Goal: Task Accomplishment & Management: Complete application form

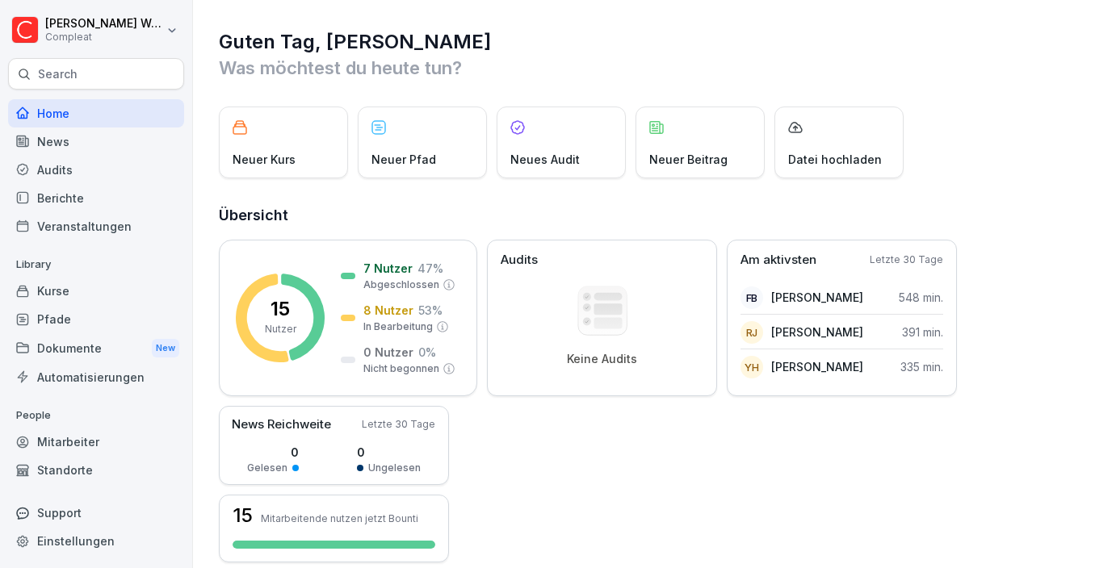
click at [59, 443] on div "Mitarbeiter" at bounding box center [96, 442] width 176 height 28
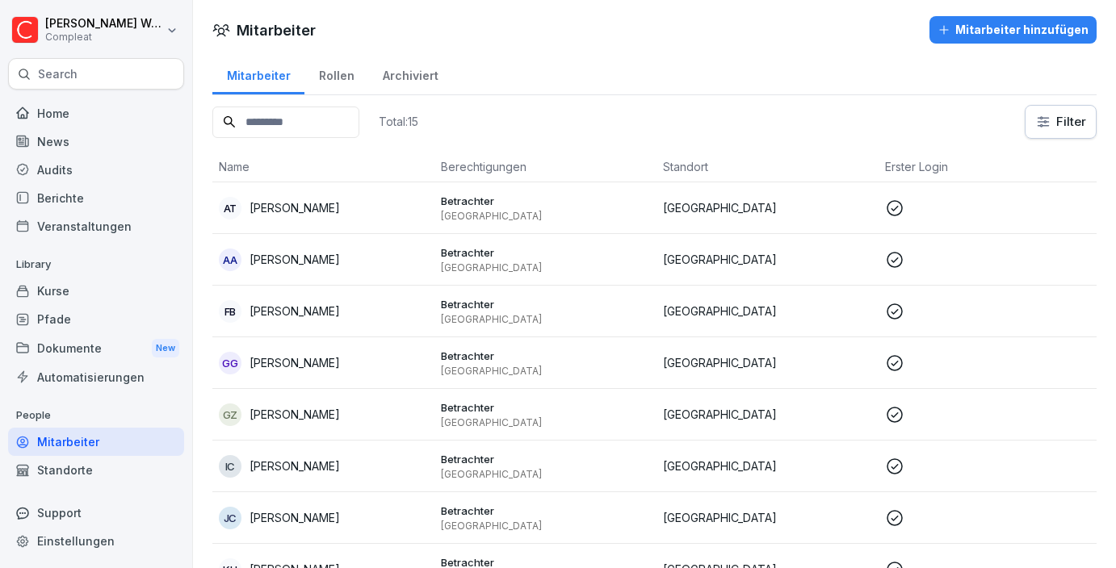
click at [313, 103] on div "Mitarbeiter Rollen Archiviert Total: 15 Filter Name Berechtigungen Standort Ers…" at bounding box center [654, 511] width 923 height 917
click at [313, 109] on input at bounding box center [285, 122] width 147 height 31
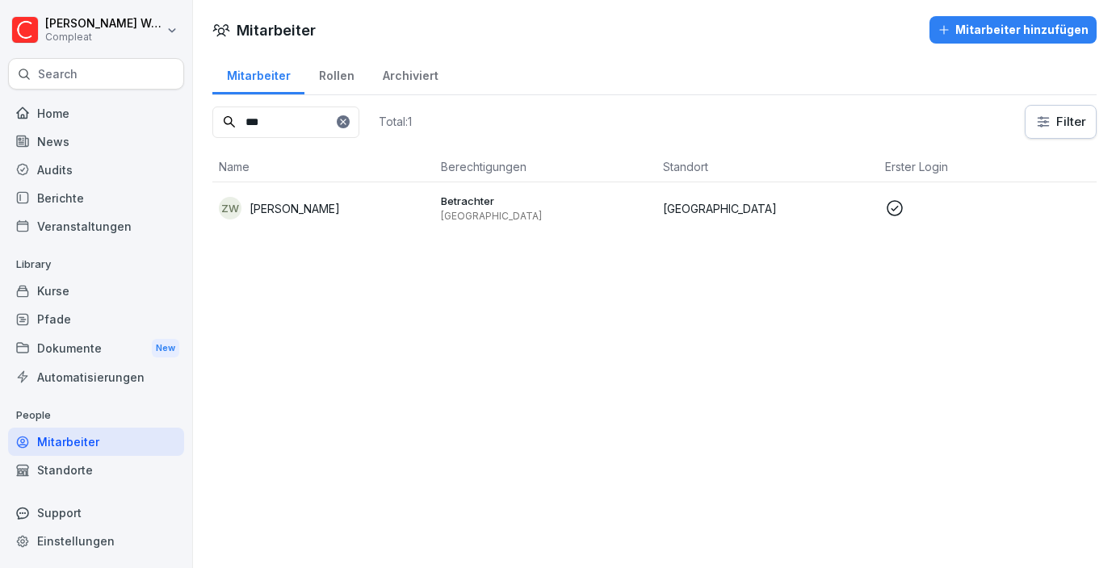
type input "***"
click at [330, 63] on div "Rollen" at bounding box center [336, 73] width 64 height 41
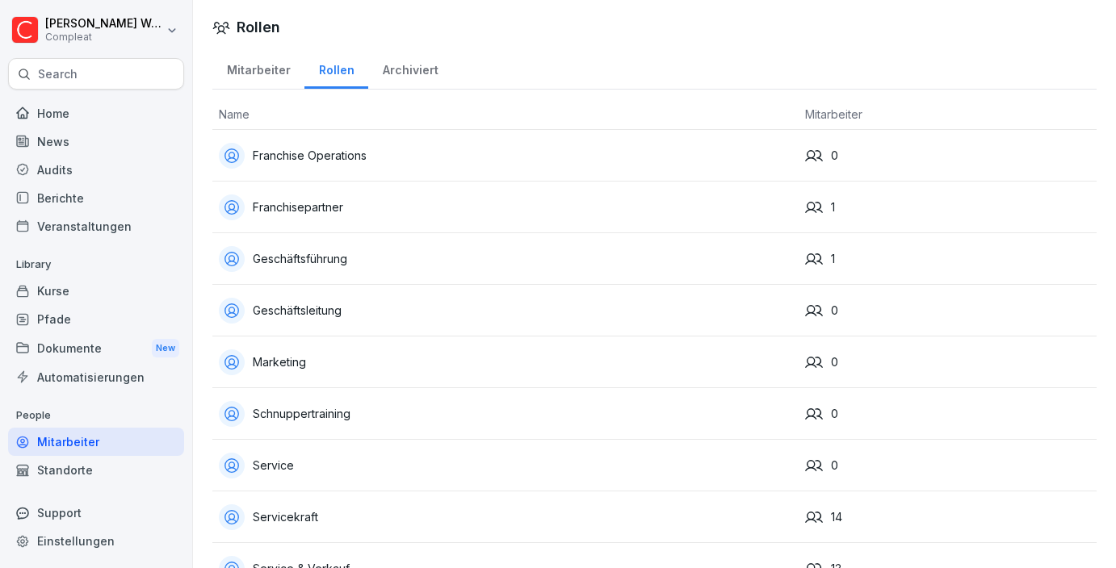
click at [411, 68] on div "Archiviert" at bounding box center [410, 68] width 84 height 41
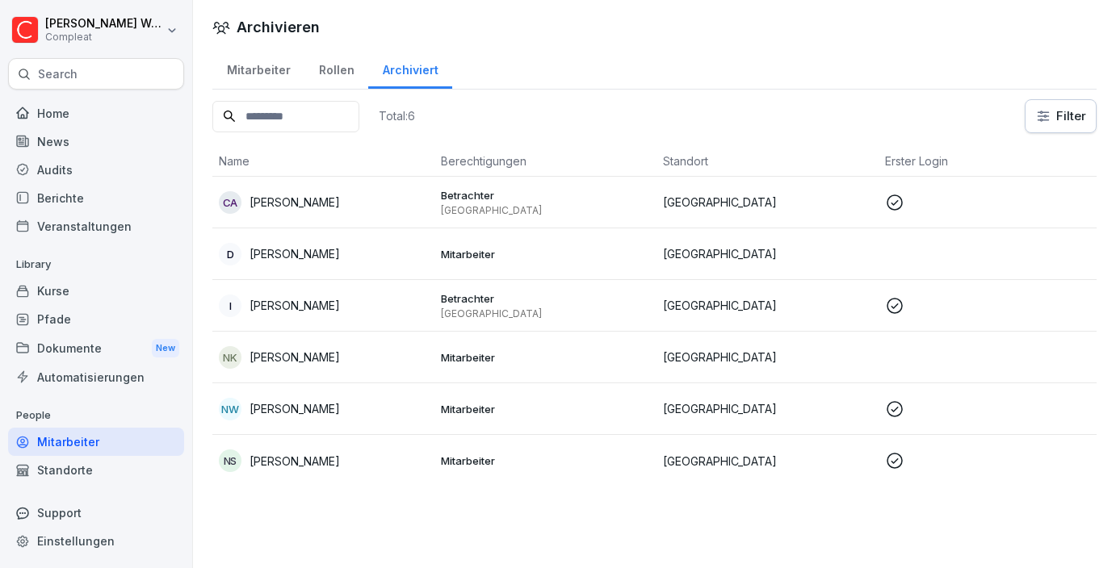
click at [270, 73] on div "Mitarbeiter" at bounding box center [258, 68] width 92 height 41
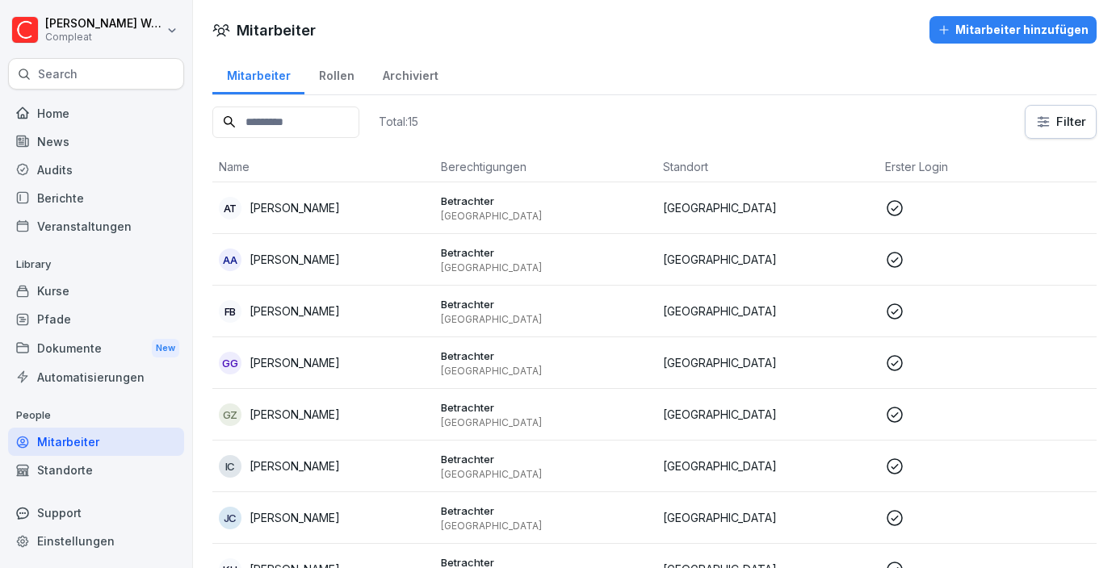
click at [411, 78] on div "Archiviert" at bounding box center [410, 73] width 84 height 41
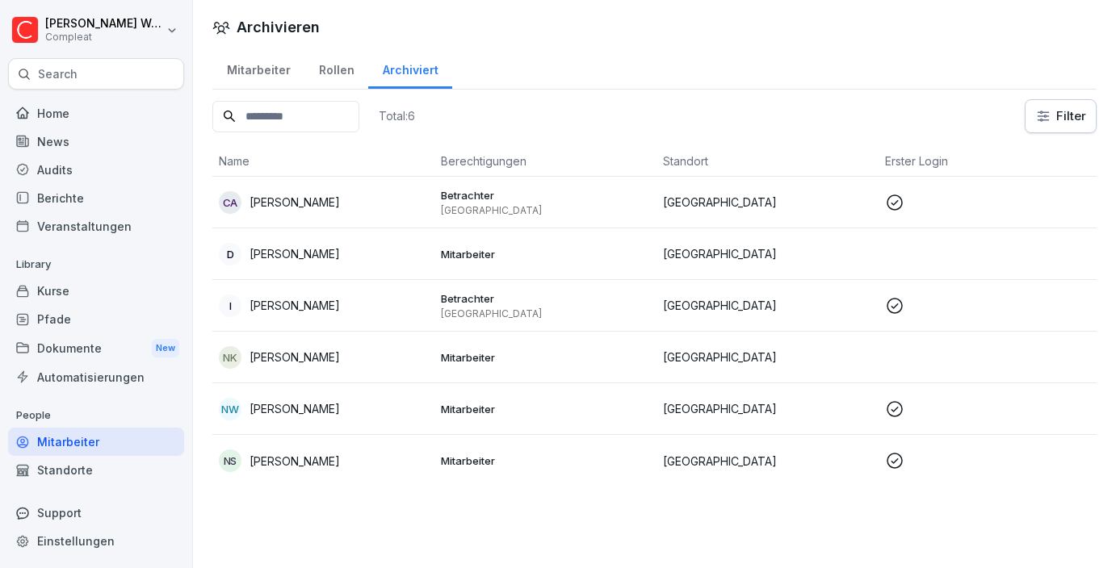
click at [262, 80] on div "Mitarbeiter" at bounding box center [258, 68] width 92 height 41
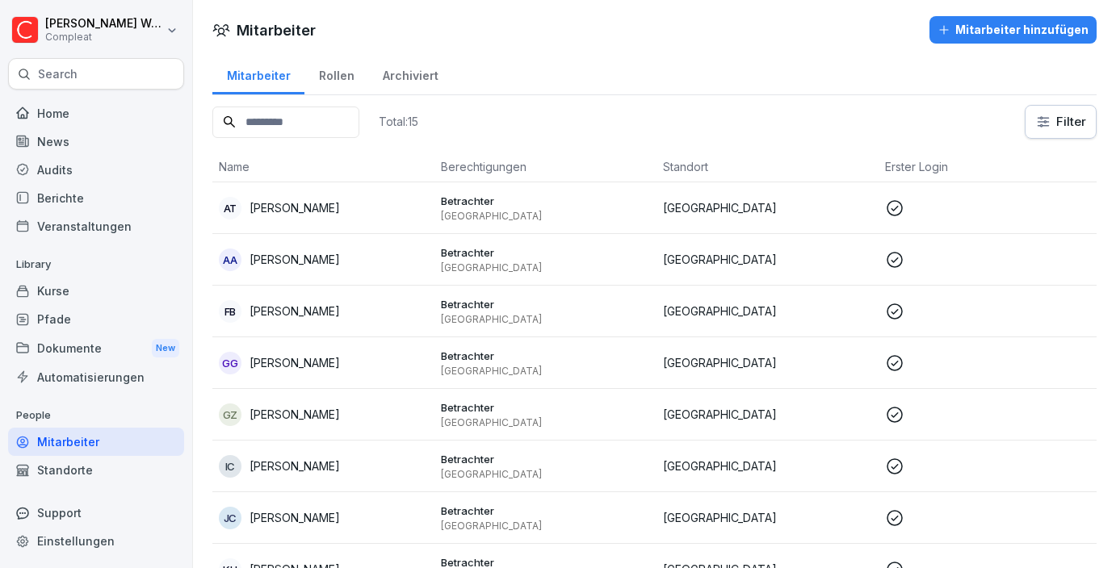
click at [396, 73] on div "Archiviert" at bounding box center [410, 73] width 84 height 41
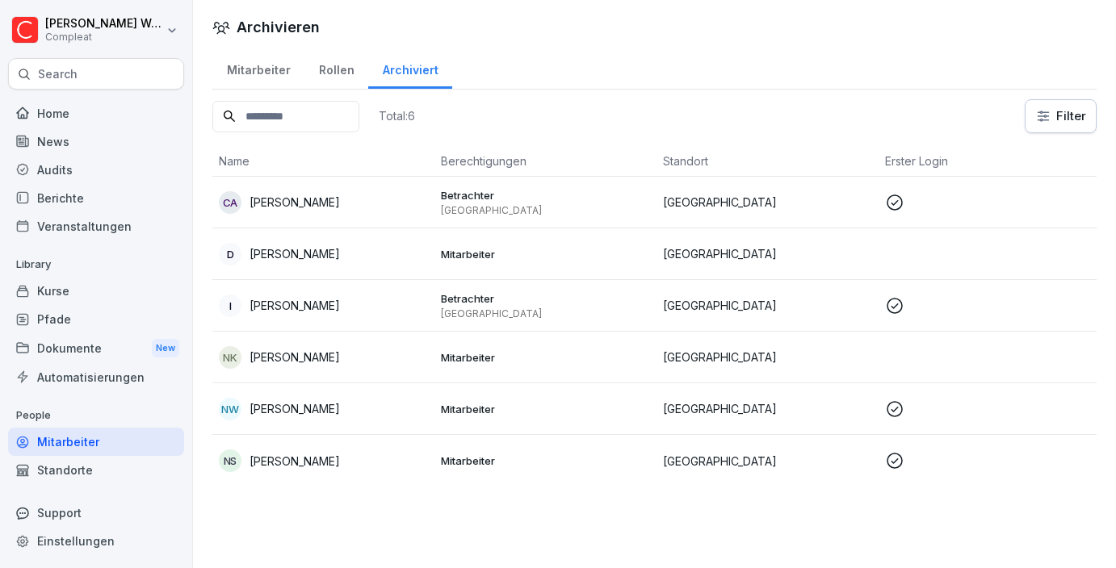
click at [266, 73] on div "Mitarbeiter" at bounding box center [258, 68] width 92 height 41
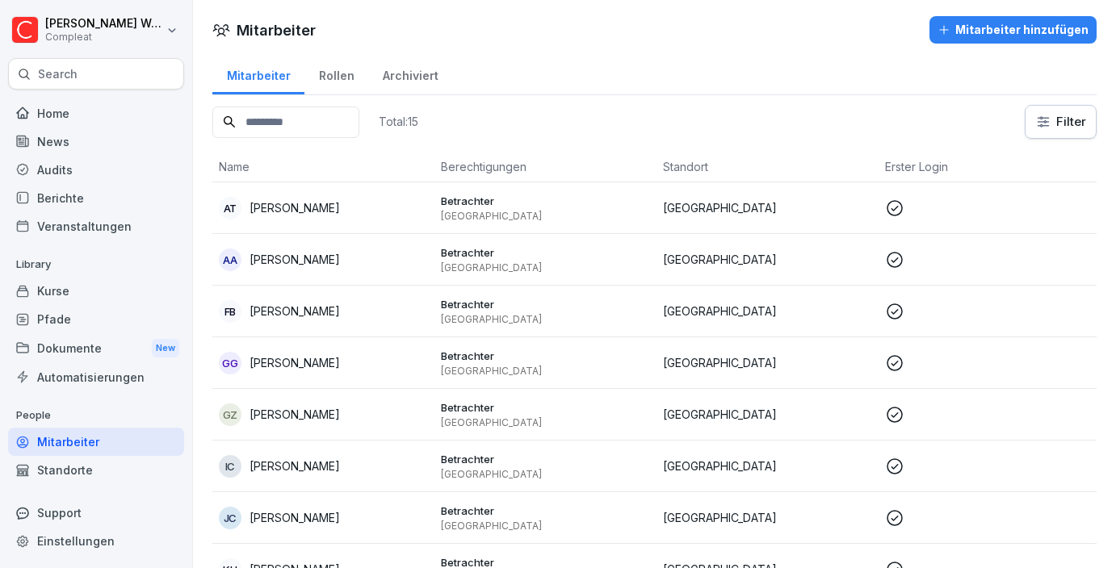
click at [408, 57] on div "Archiviert" at bounding box center [410, 73] width 84 height 41
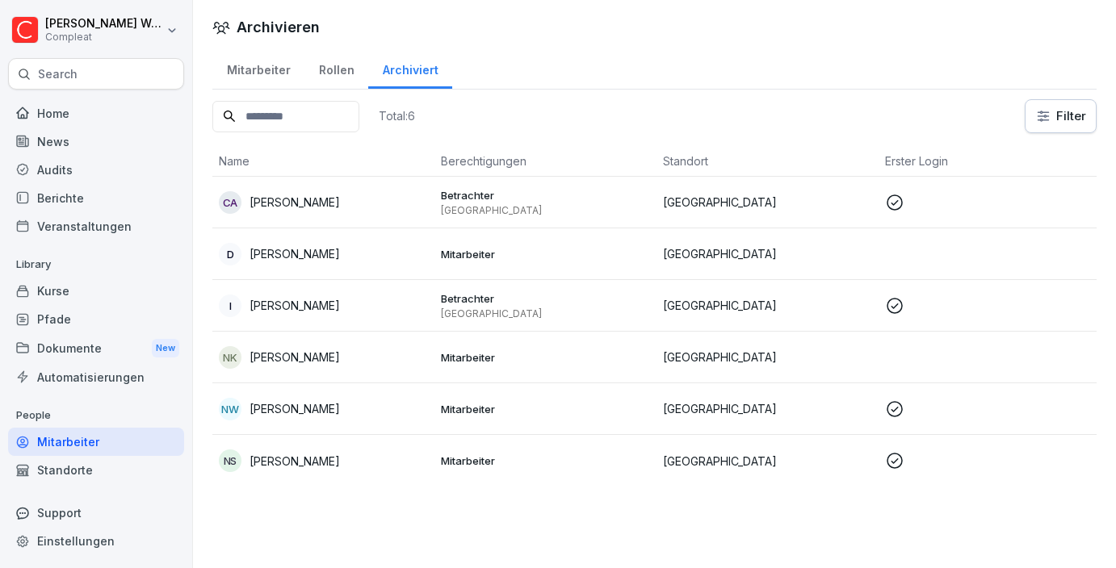
click at [265, 65] on div "Mitarbeiter" at bounding box center [258, 68] width 92 height 41
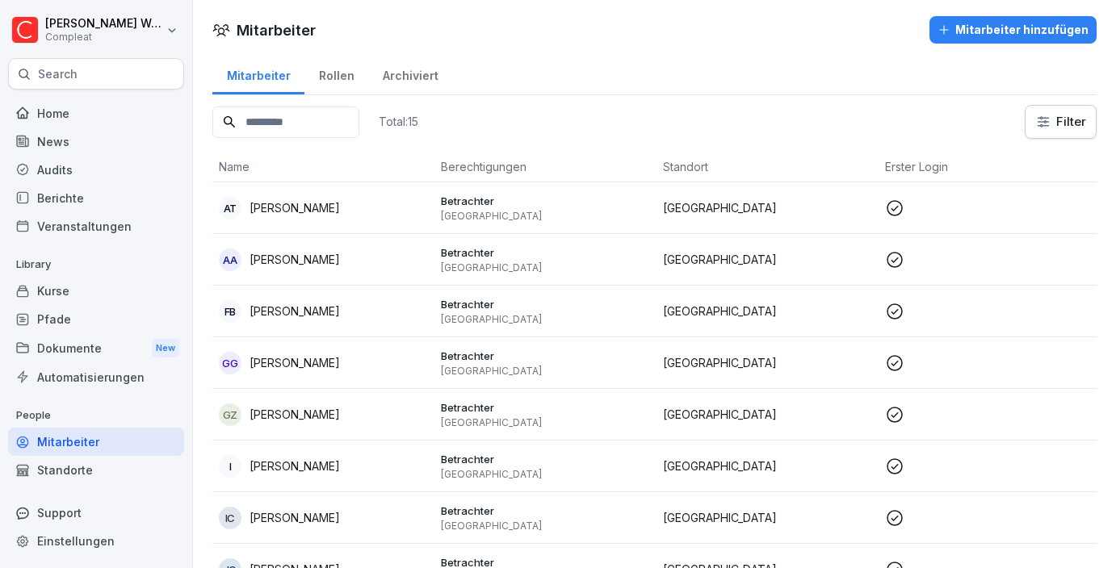
click at [396, 72] on div "Archiviert" at bounding box center [410, 73] width 84 height 41
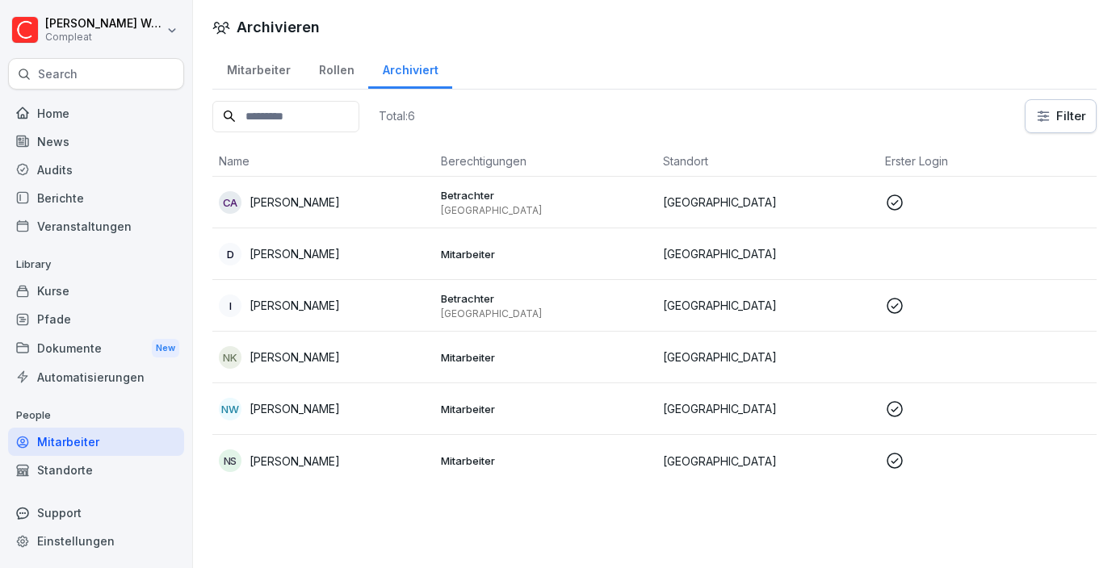
click at [255, 86] on div "Mitarbeiter" at bounding box center [258, 68] width 92 height 41
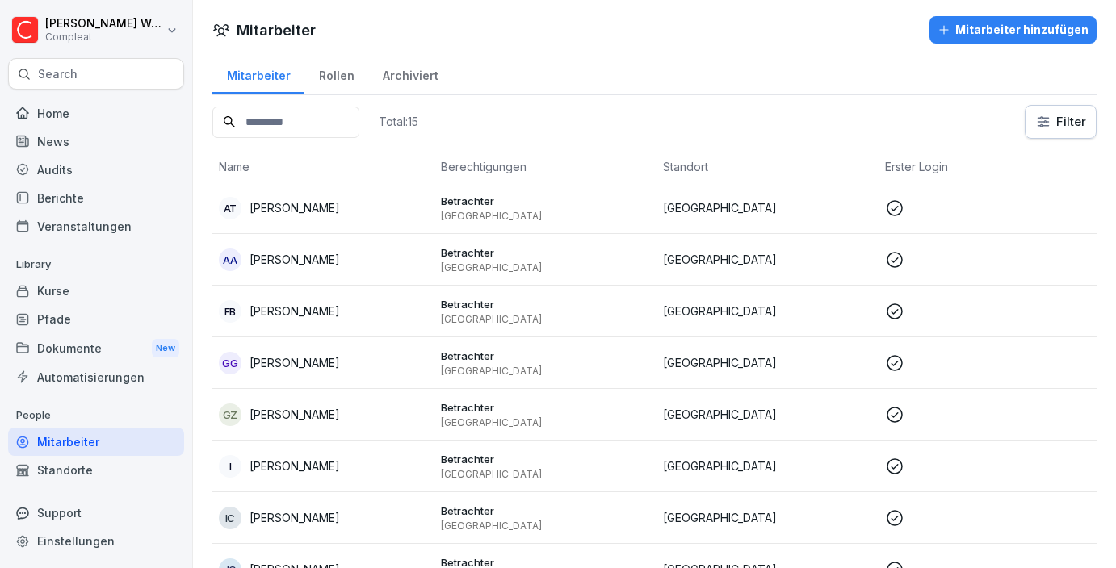
click at [321, 450] on td "I Ida Mathilda Steinert" at bounding box center [323, 467] width 222 height 52
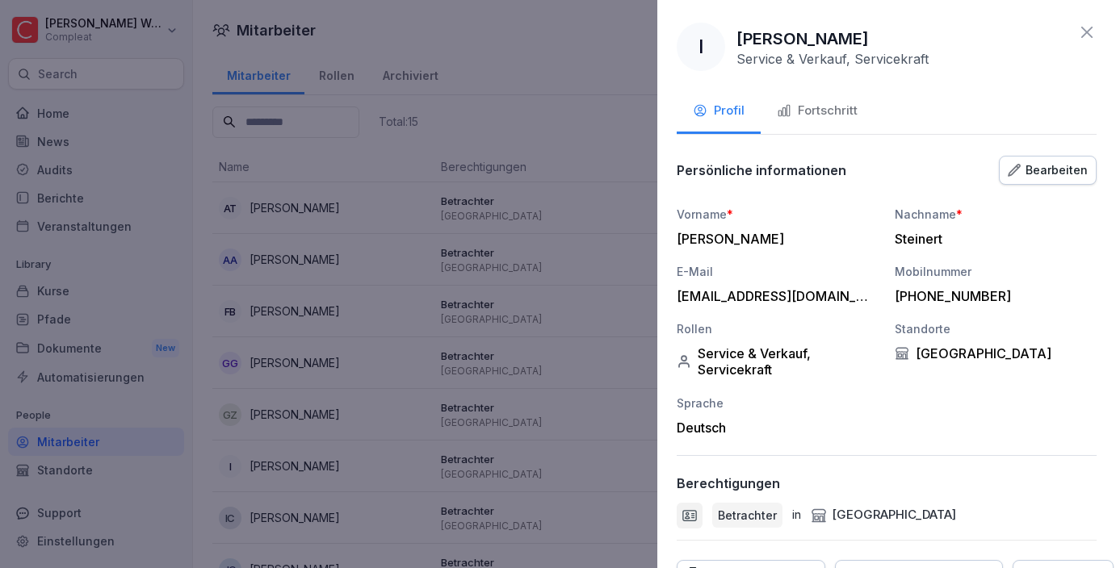
scroll to position [83, 0]
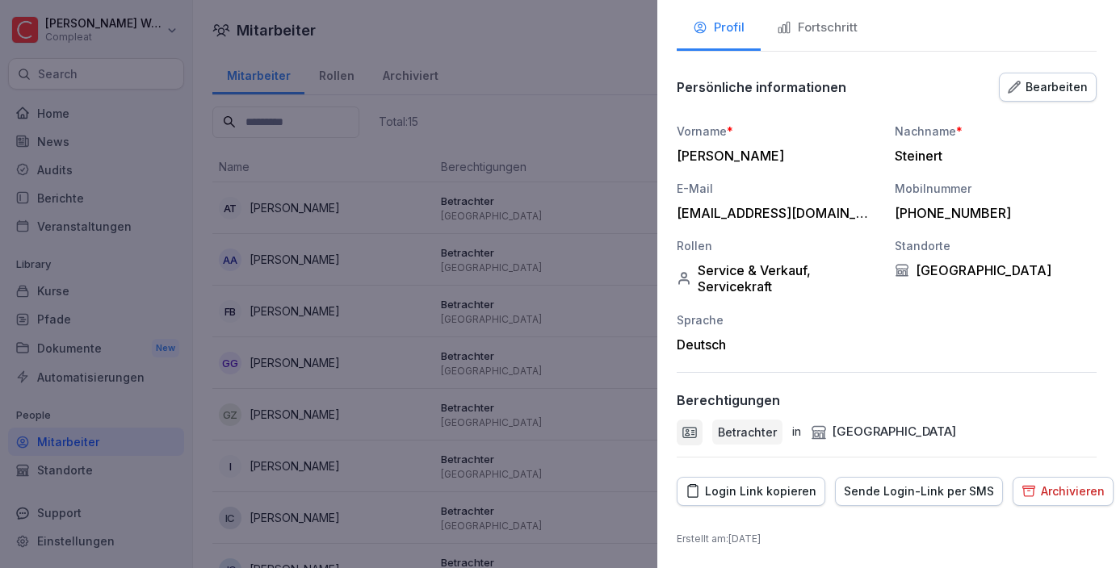
click at [533, 353] on div at bounding box center [558, 284] width 1116 height 568
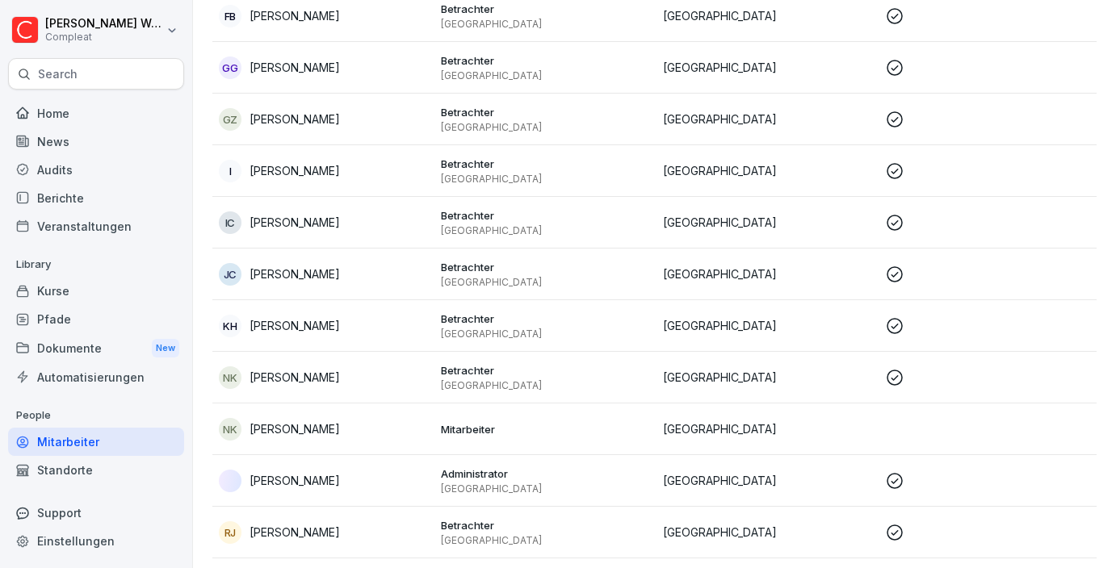
scroll to position [328, 0]
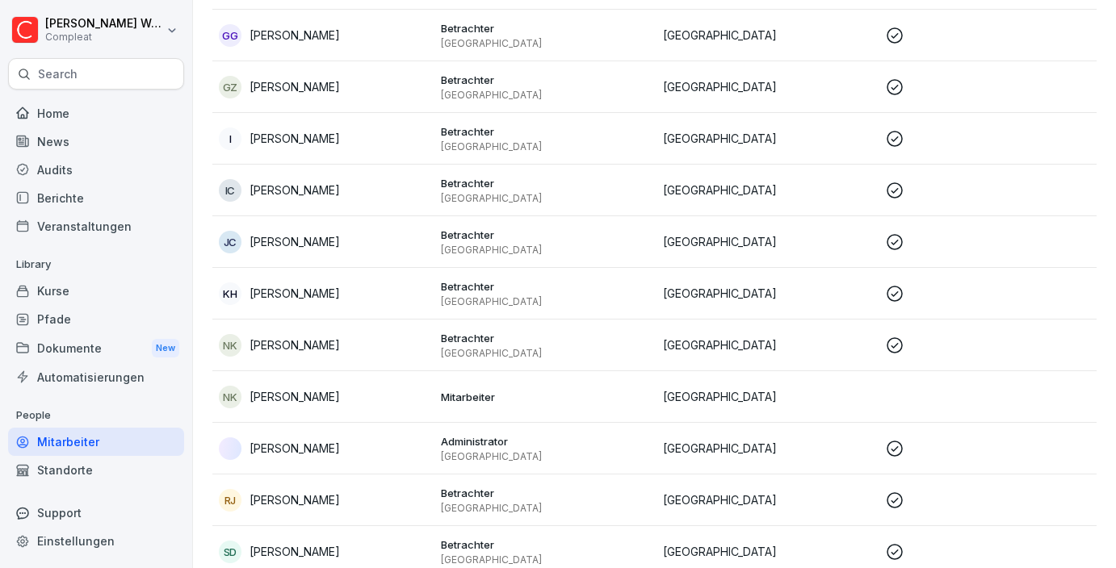
click at [360, 357] on td "NK Niclas Köhler" at bounding box center [323, 346] width 222 height 52
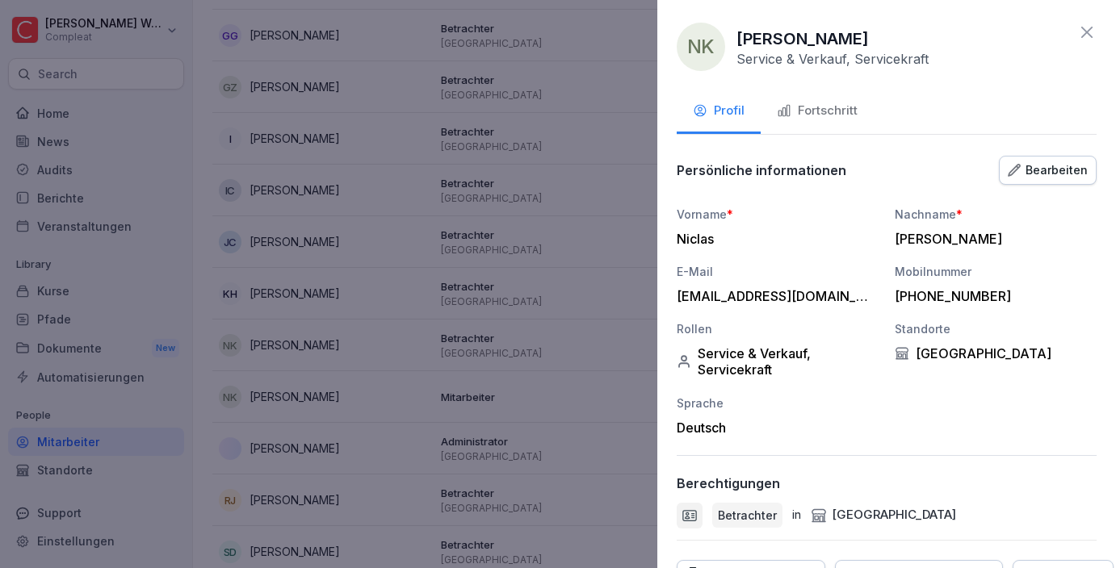
click at [786, 86] on div "NK Niclas Köhler Service & Verkauf, Servicekraft Profil Fortschritt Persönliche…" at bounding box center [886, 284] width 459 height 568
click at [787, 100] on button "Fortschritt" at bounding box center [817, 112] width 113 height 44
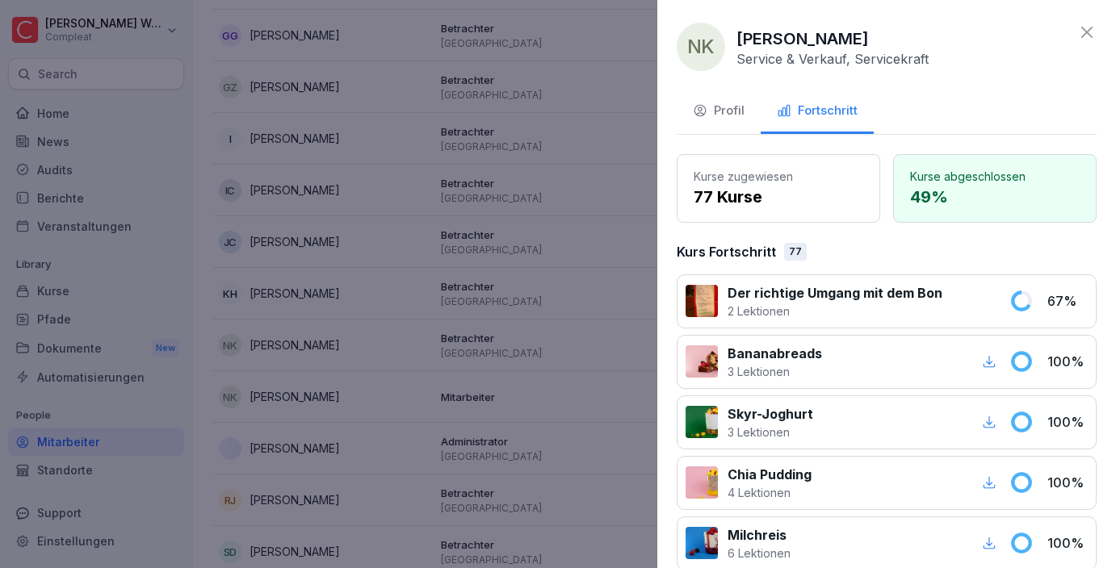
click at [742, 115] on div "Profil" at bounding box center [719, 111] width 52 height 19
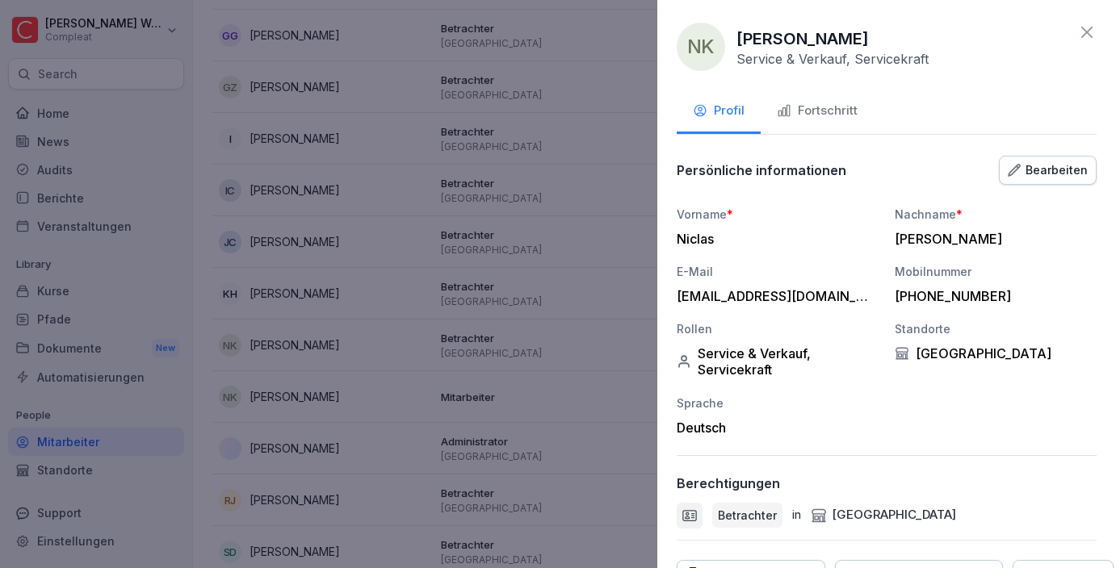
click at [525, 329] on div at bounding box center [558, 284] width 1116 height 568
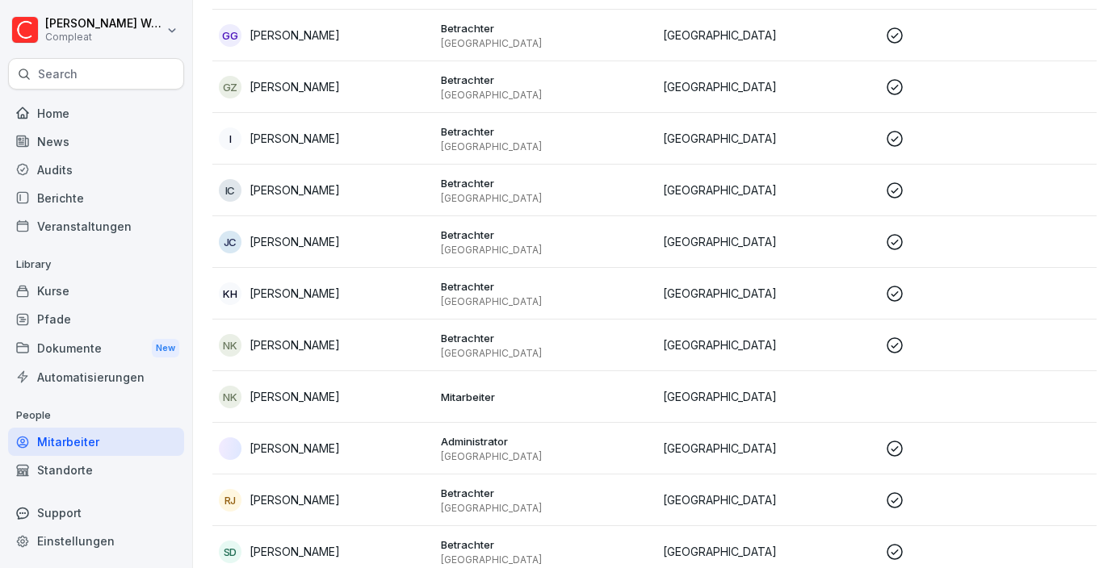
click at [509, 405] on td "Mitarbeiter" at bounding box center [545, 397] width 222 height 52
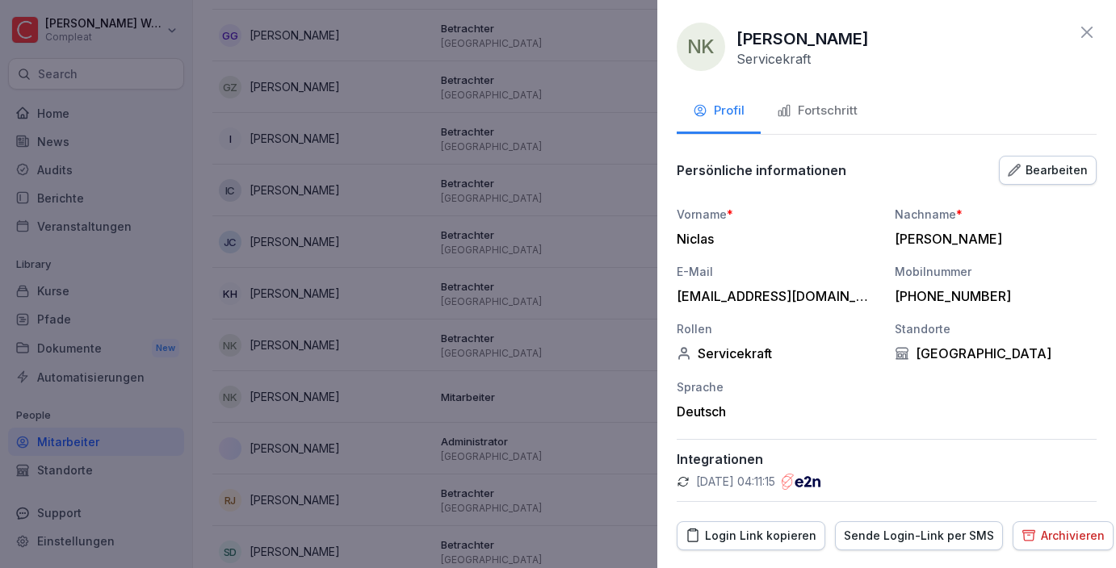
scroll to position [44, 0]
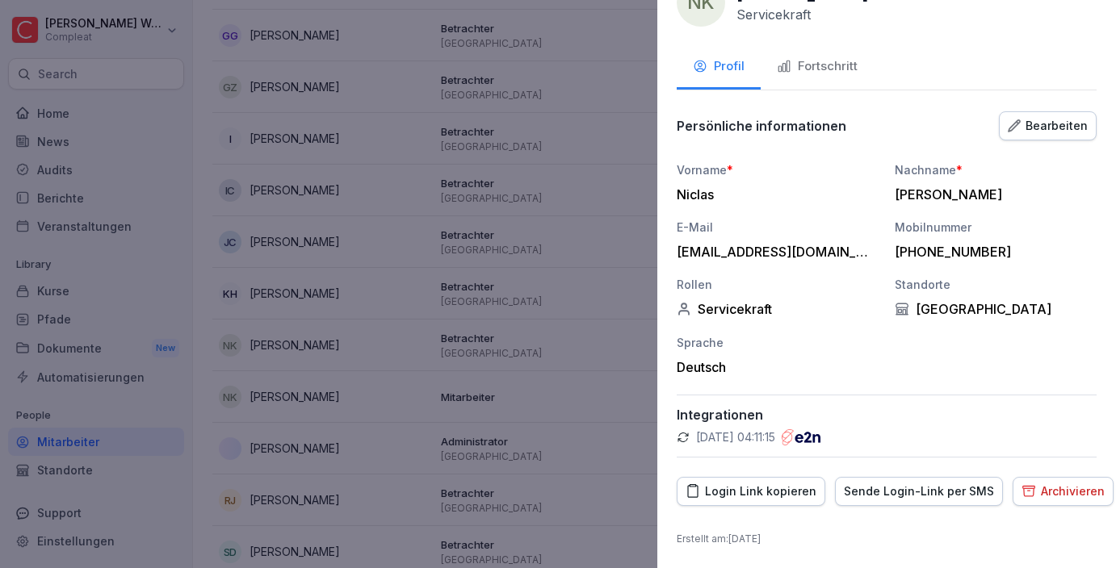
click at [815, 94] on div "NK Niclas Köhler Servicekraft Profil Fortschritt Persönliche informationen Bear…" at bounding box center [886, 284] width 459 height 568
click at [816, 82] on button "Fortschritt" at bounding box center [817, 68] width 113 height 44
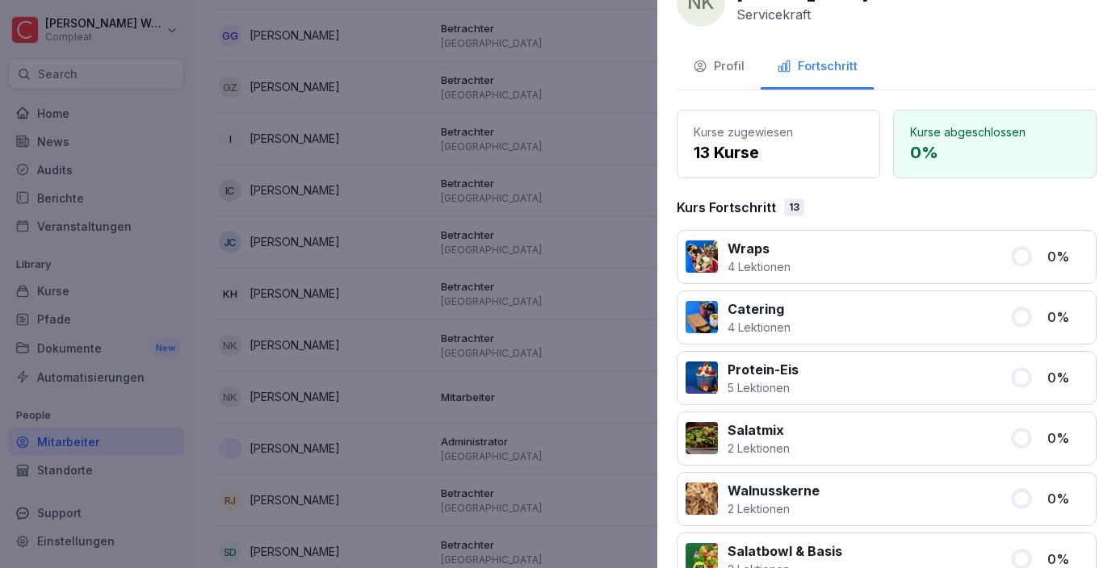
click at [711, 71] on div "Profil" at bounding box center [719, 66] width 52 height 19
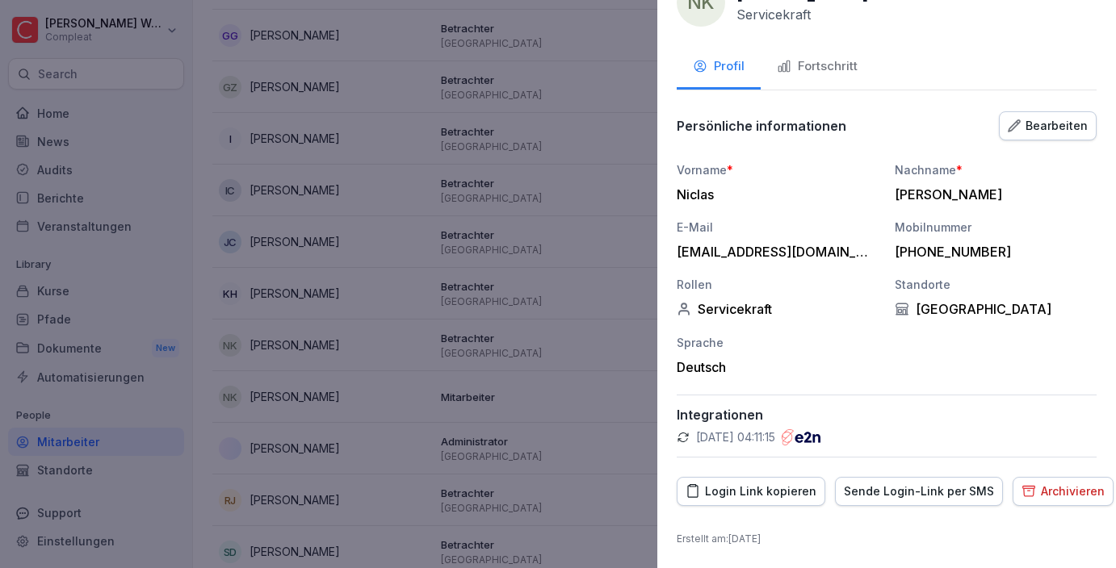
click at [1031, 493] on div "Archivieren" at bounding box center [1062, 492] width 83 height 18
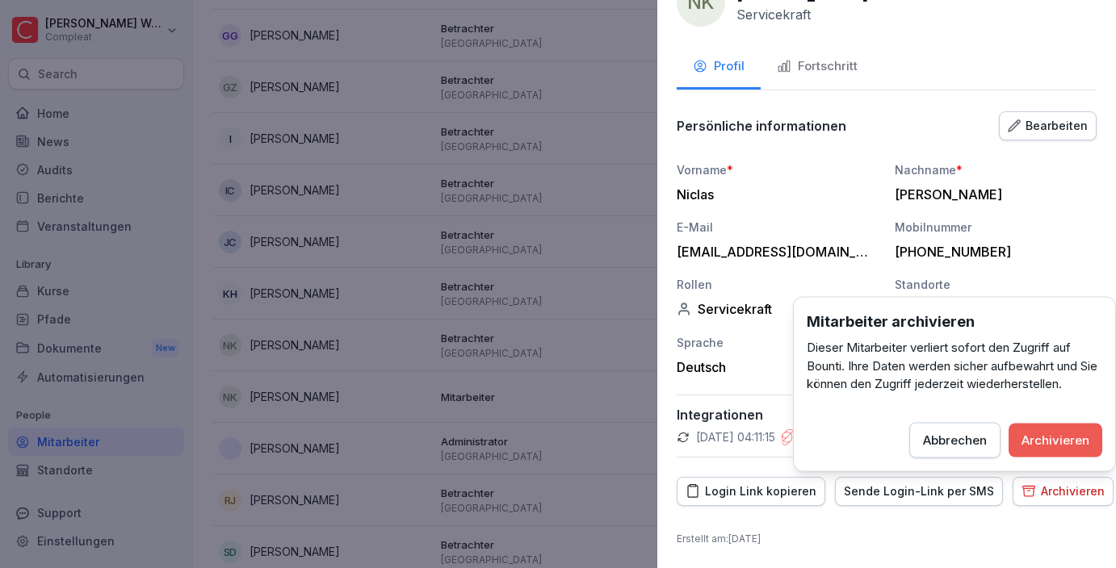
click at [1048, 442] on div "Archivieren" at bounding box center [1055, 440] width 68 height 18
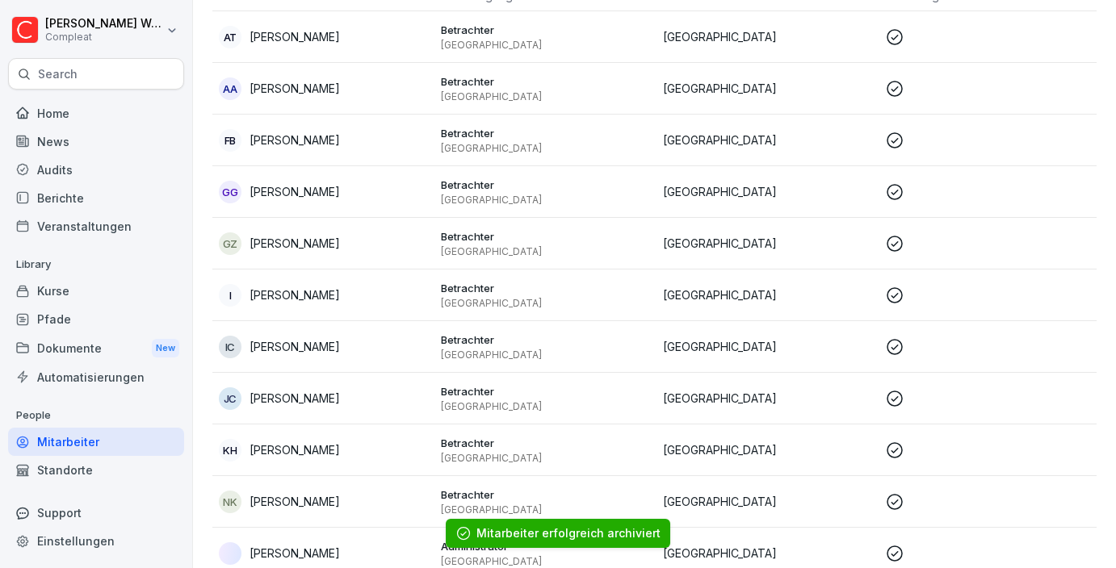
scroll to position [159, 0]
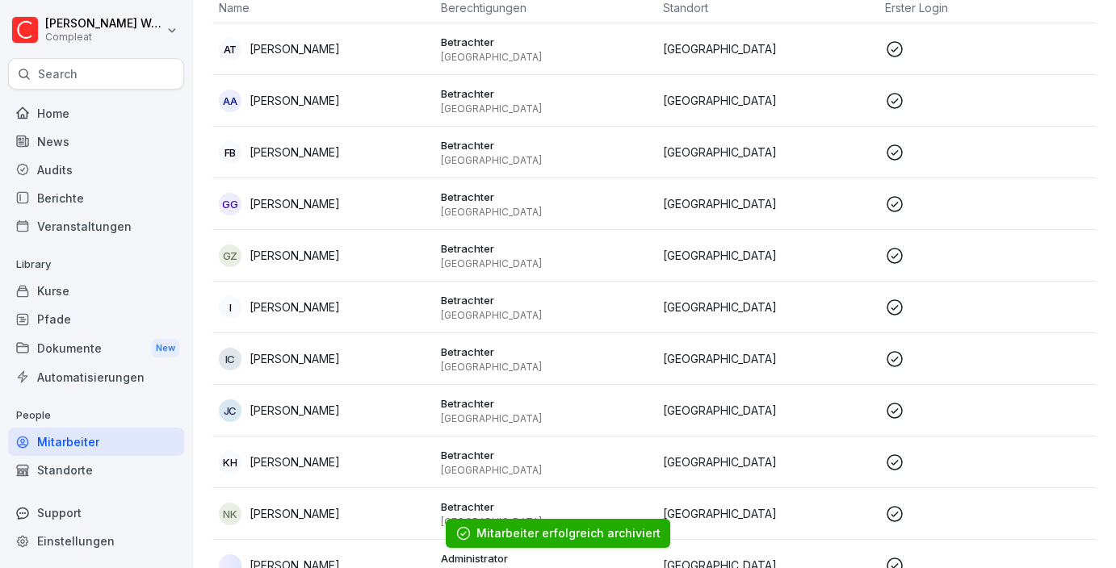
click at [422, 514] on ol "Mitarbeiter erfolgreich archiviert" at bounding box center [558, 533] width 315 height 69
click at [464, 497] on td "Betrachter Darmstadt" at bounding box center [545, 515] width 222 height 52
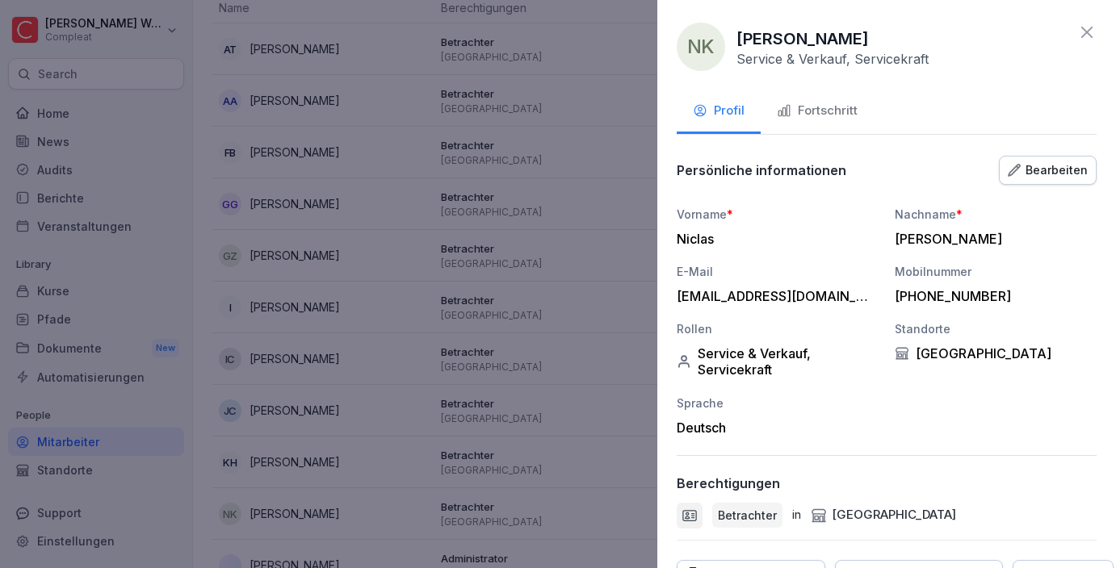
click at [816, 89] on div "NK Niclas Köhler Service & Verkauf, Servicekraft Profil Fortschritt Persönliche…" at bounding box center [886, 284] width 459 height 568
click at [815, 102] on div "Fortschritt" at bounding box center [817, 111] width 81 height 19
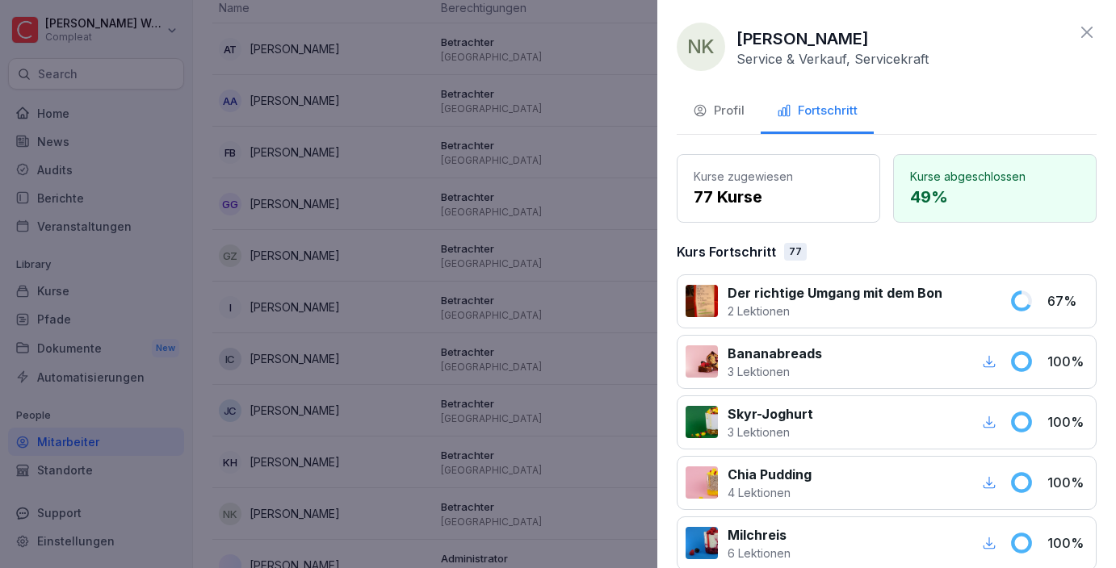
click at [727, 109] on div "Profil" at bounding box center [719, 111] width 52 height 19
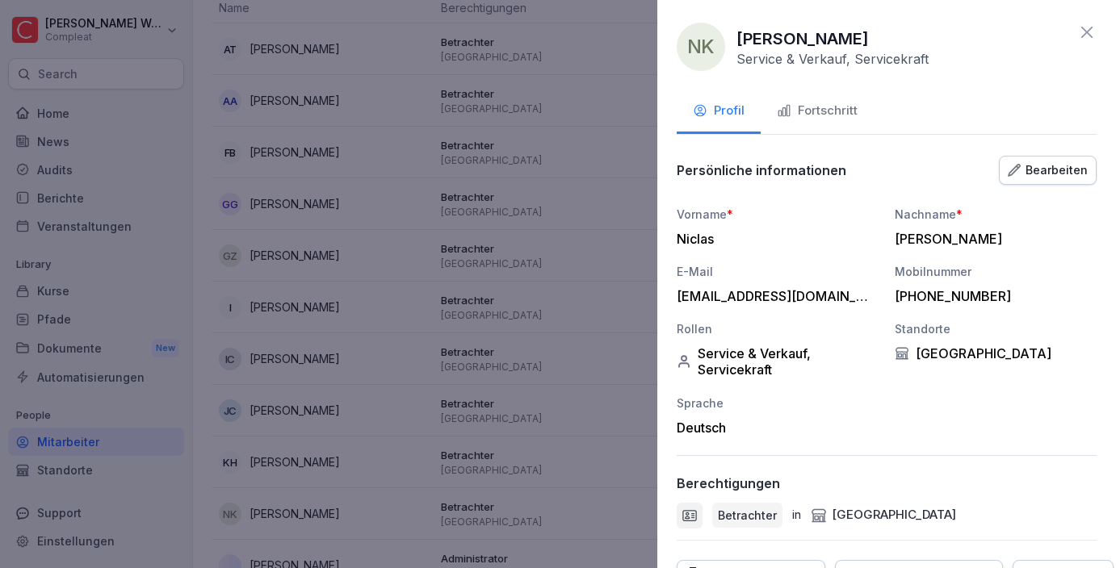
click at [510, 296] on div at bounding box center [558, 284] width 1116 height 568
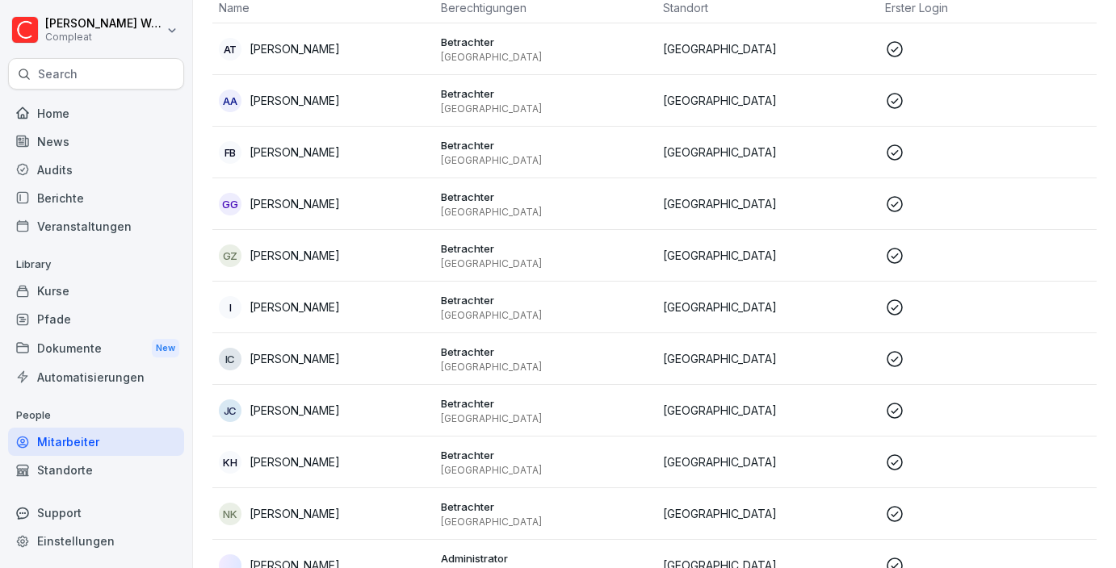
scroll to position [0, 0]
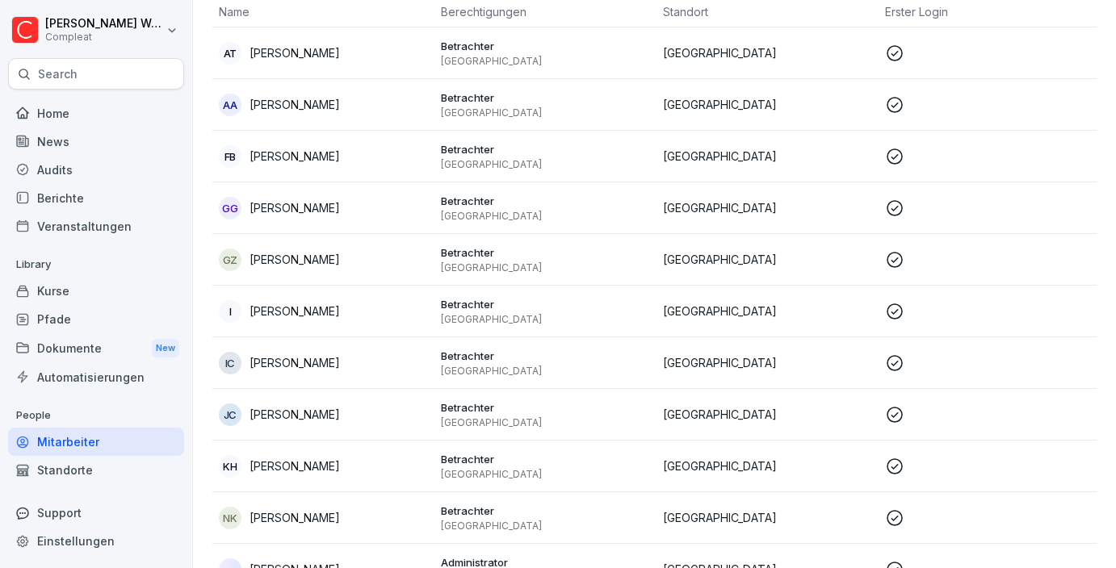
scroll to position [139, 0]
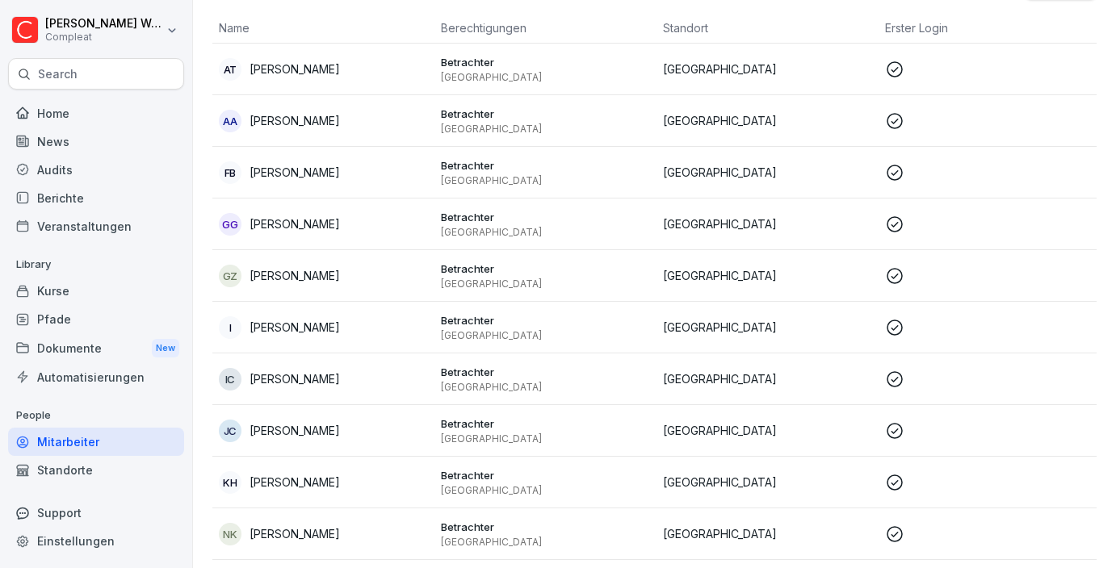
click at [340, 331] on p "[PERSON_NAME]" at bounding box center [295, 327] width 90 height 17
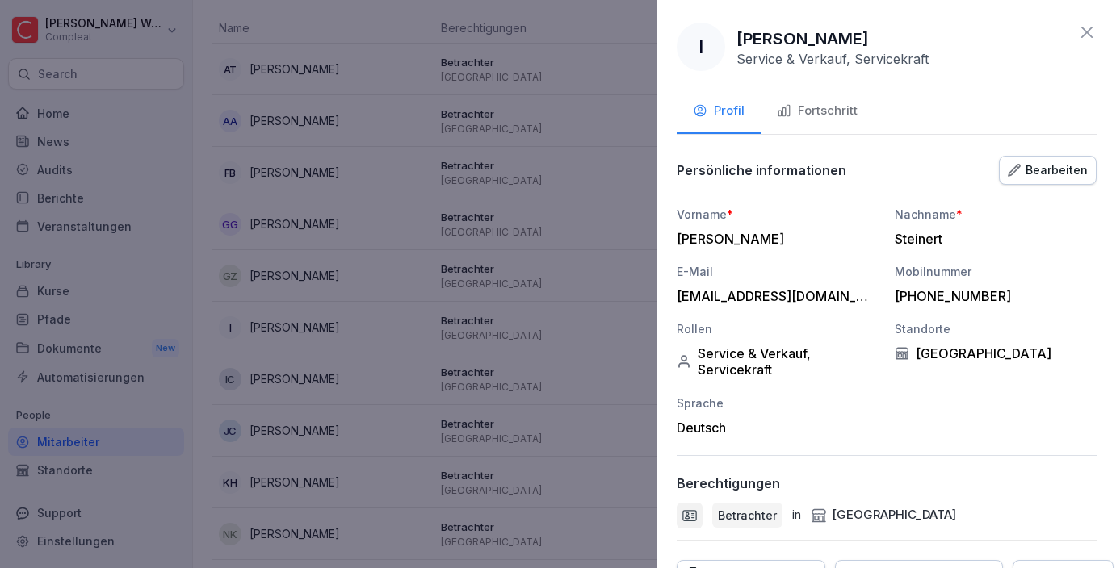
click at [838, 113] on div "Fortschritt" at bounding box center [817, 111] width 81 height 19
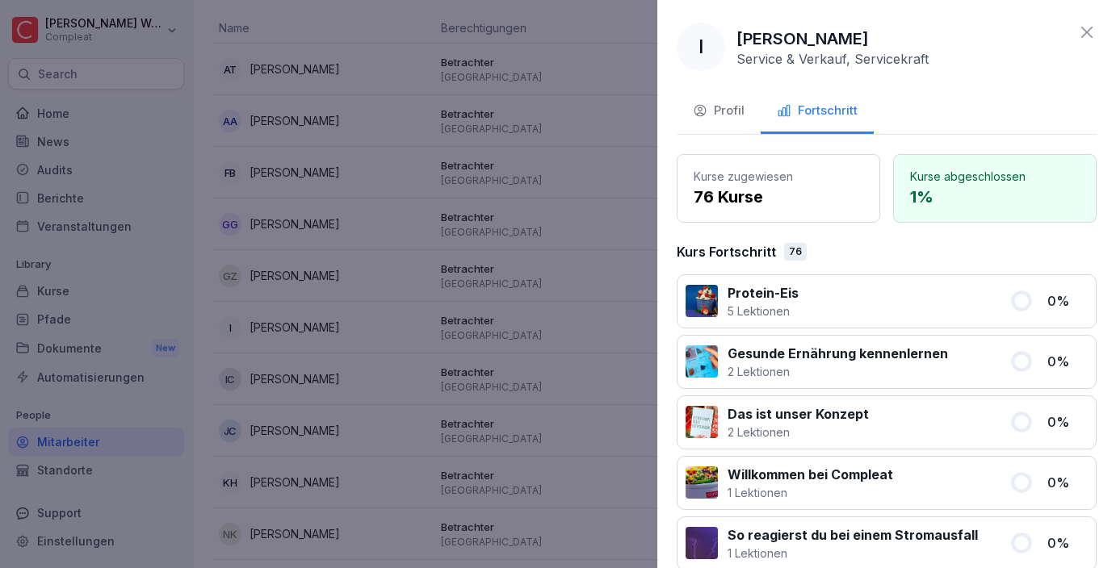
click at [738, 110] on div "Profil" at bounding box center [719, 111] width 52 height 19
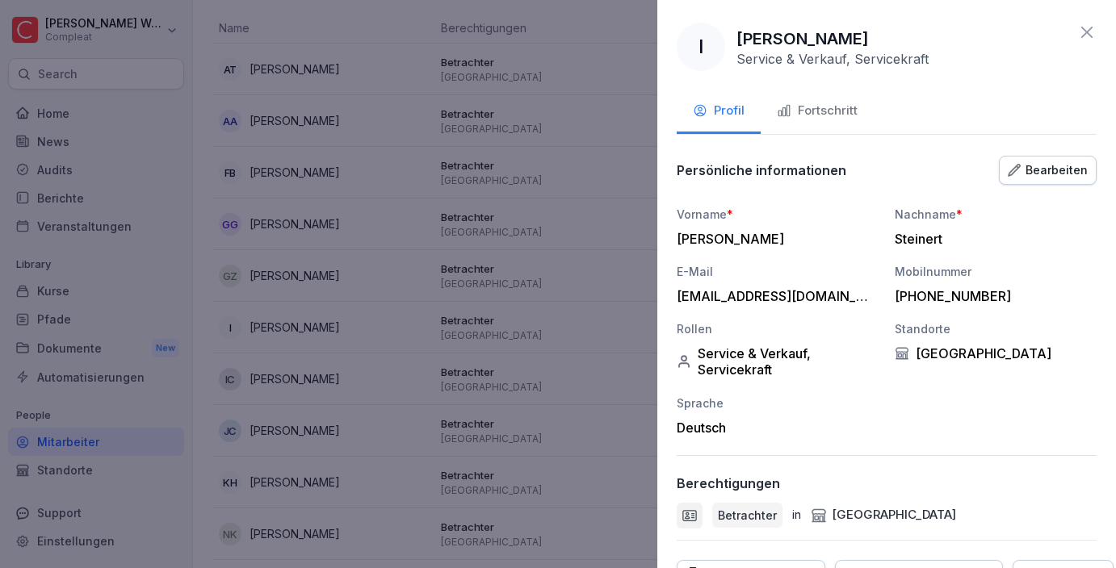
scroll to position [83, 0]
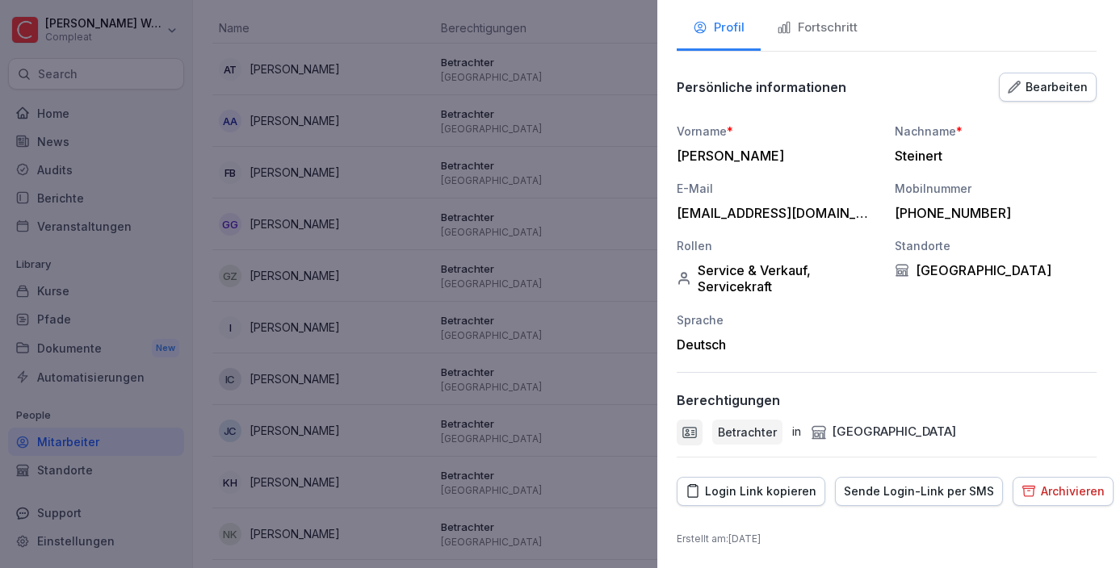
click at [859, 493] on div "Sende Login-Link per SMS" at bounding box center [919, 492] width 150 height 18
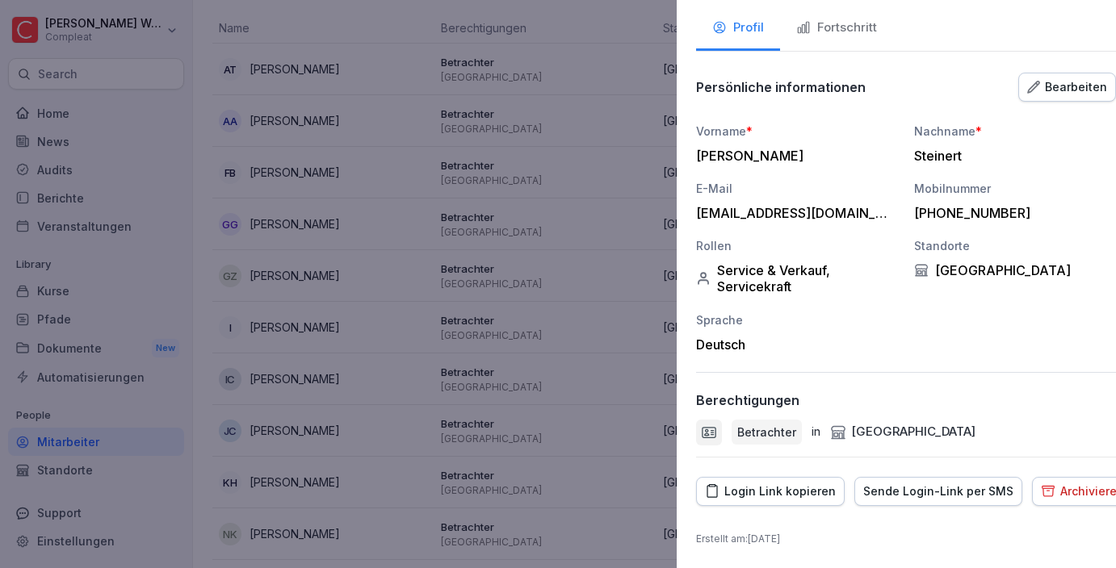
click at [404, 446] on div at bounding box center [558, 284] width 1116 height 568
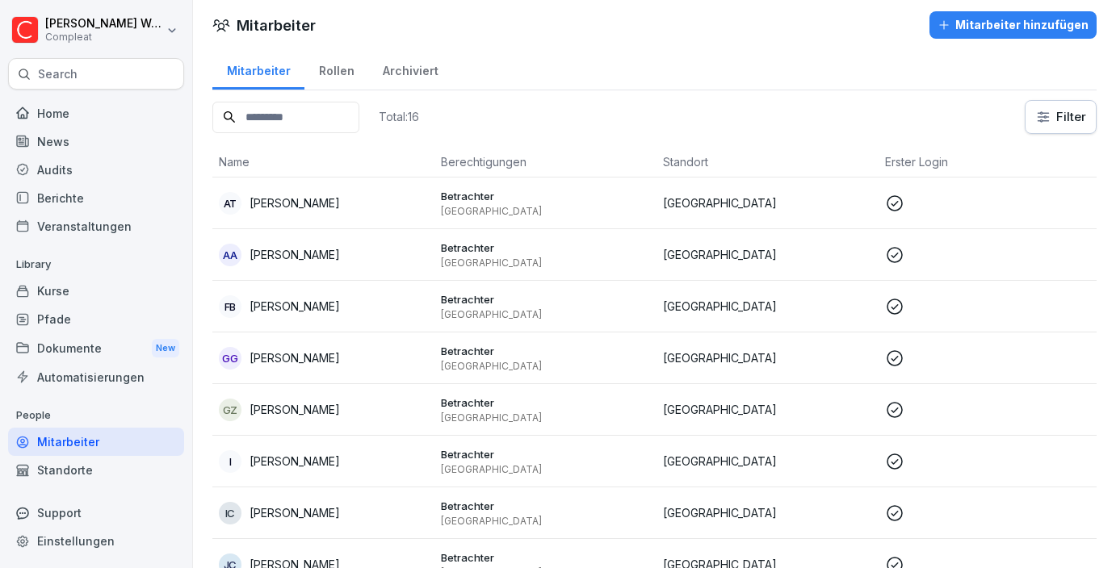
scroll to position [0, 0]
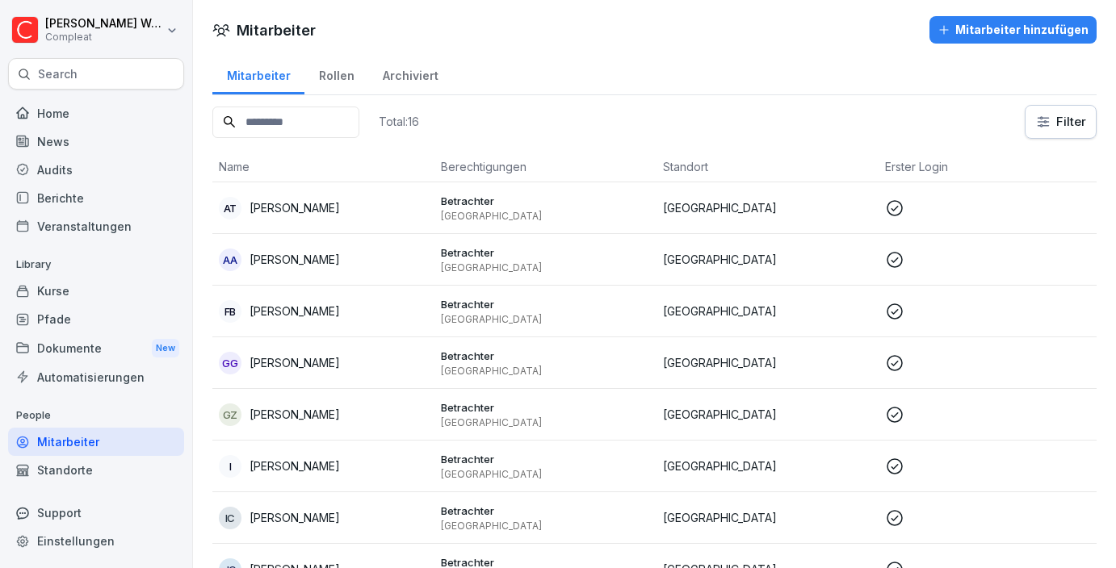
click at [386, 78] on div "Archiviert" at bounding box center [410, 73] width 84 height 41
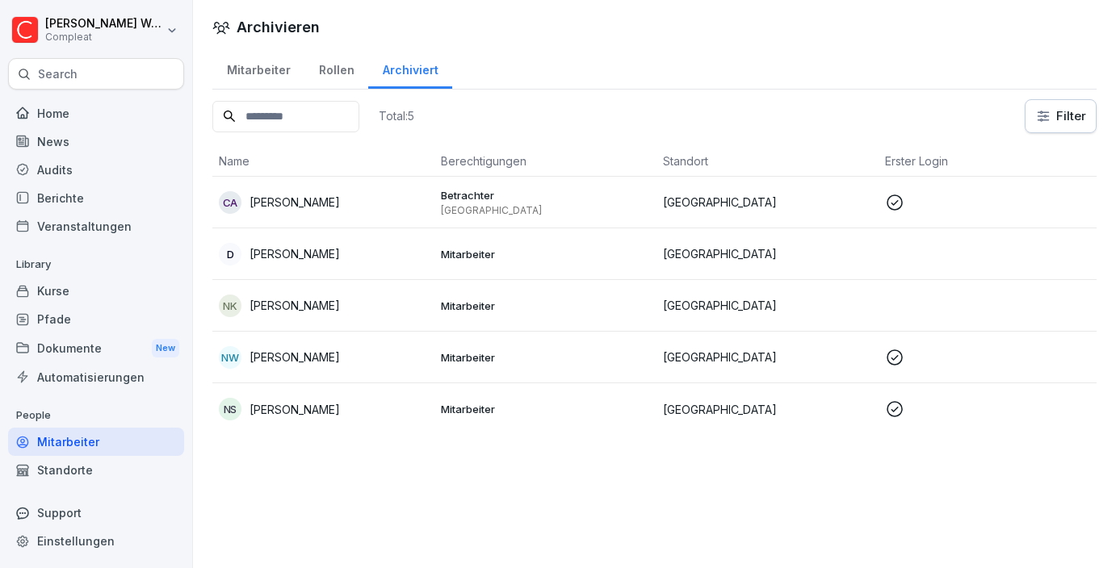
click at [270, 72] on div "Mitarbeiter" at bounding box center [258, 68] width 92 height 41
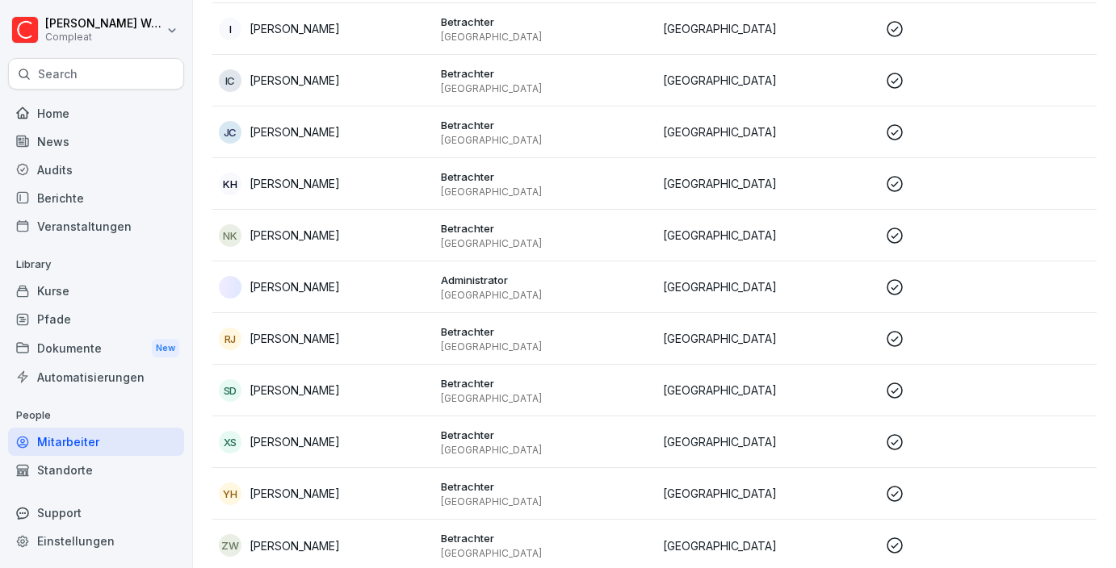
scroll to position [439, 0]
click at [329, 294] on div "[PERSON_NAME]" at bounding box center [323, 286] width 209 height 23
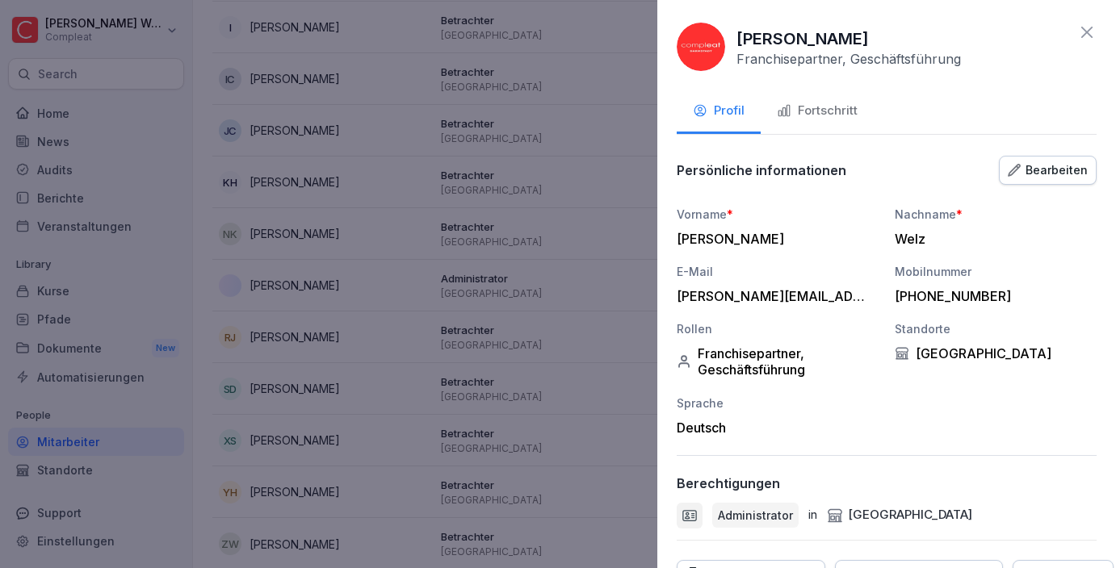
click at [833, 120] on button "Fortschritt" at bounding box center [817, 112] width 113 height 44
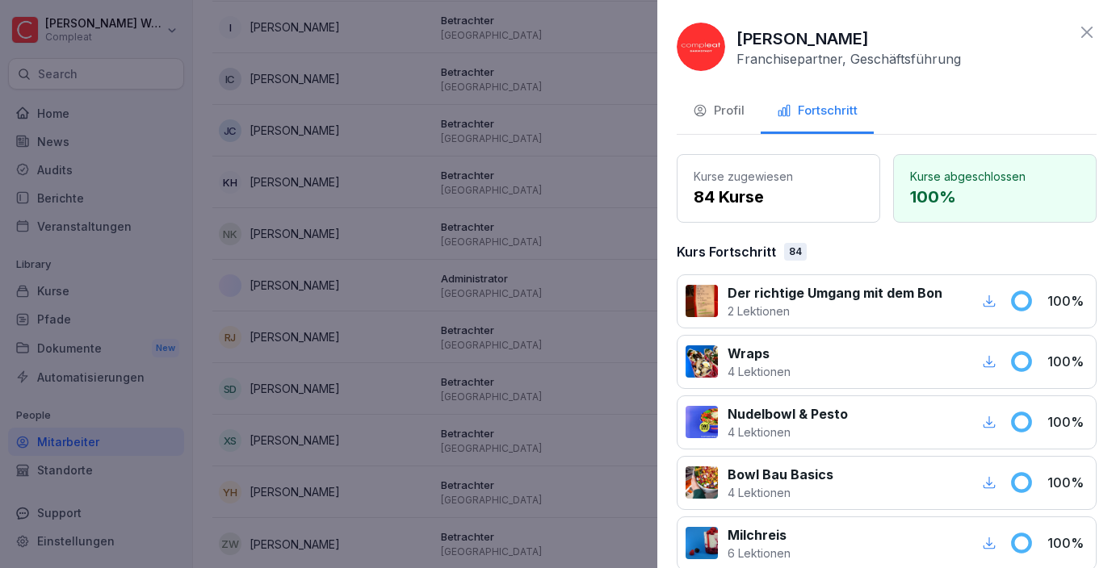
click at [721, 111] on div "Profil" at bounding box center [719, 111] width 52 height 19
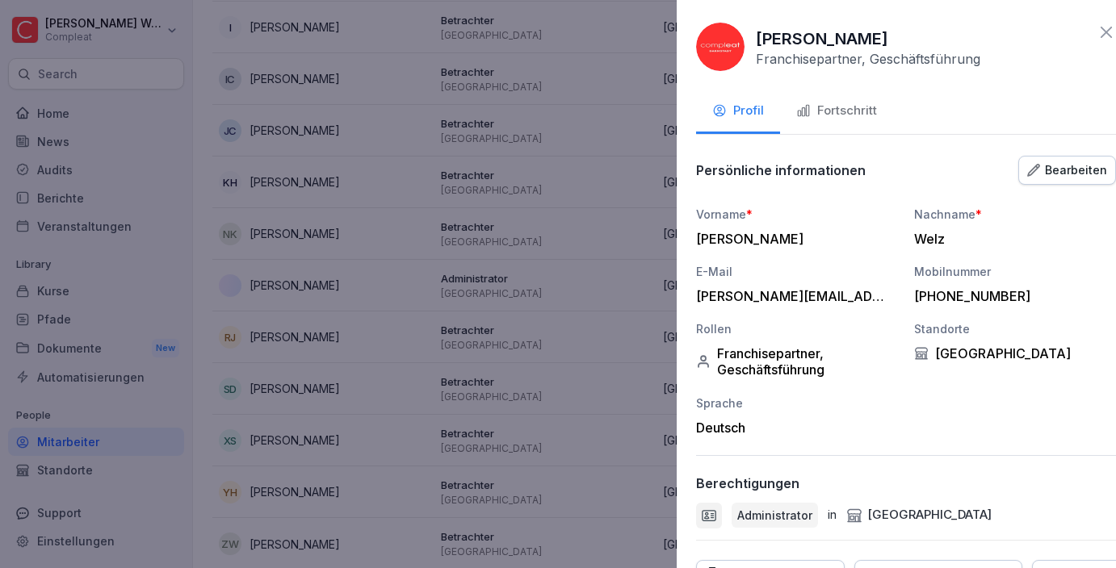
click at [440, 347] on div at bounding box center [558, 284] width 1116 height 568
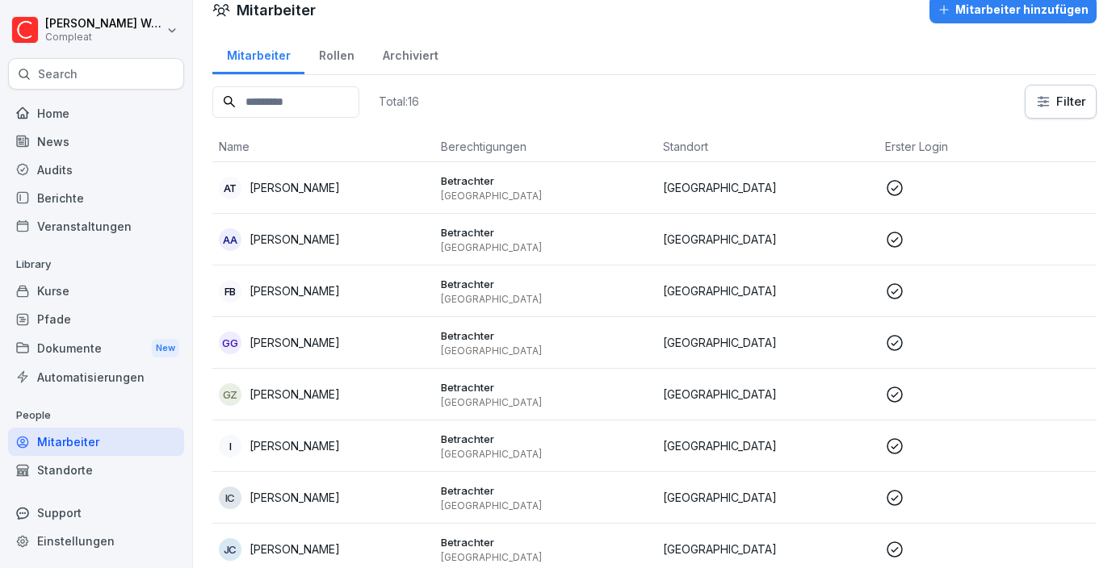
scroll to position [0, 0]
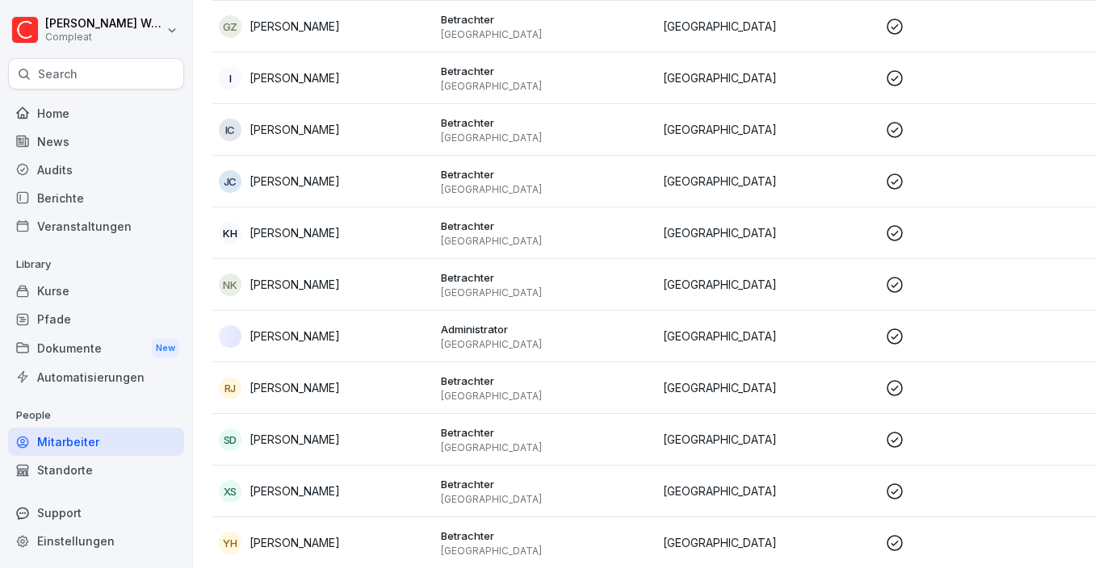
scroll to position [454, 0]
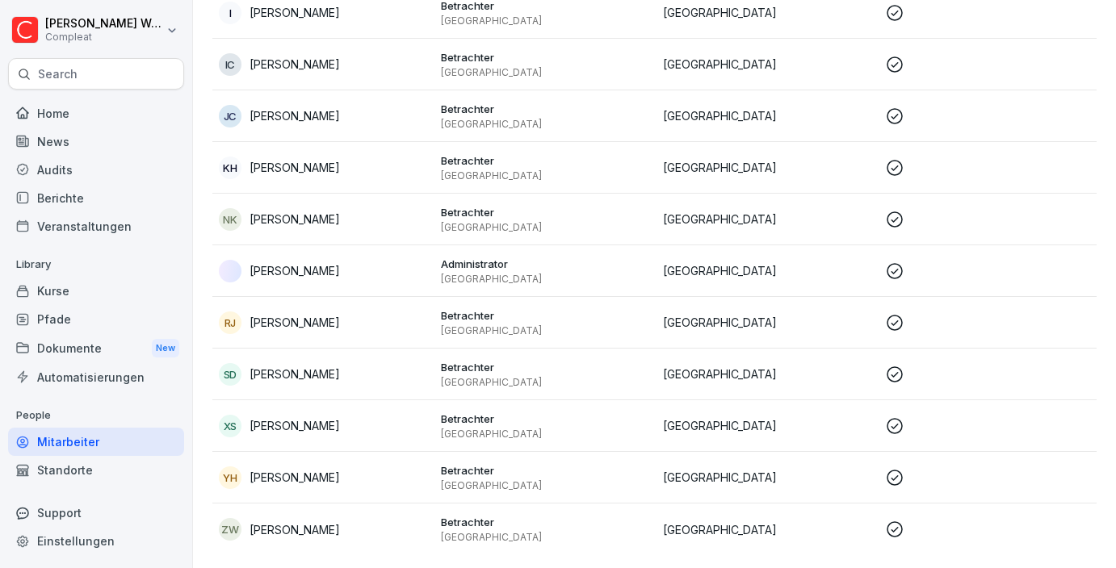
click at [509, 213] on p "Betrachter" at bounding box center [545, 212] width 209 height 15
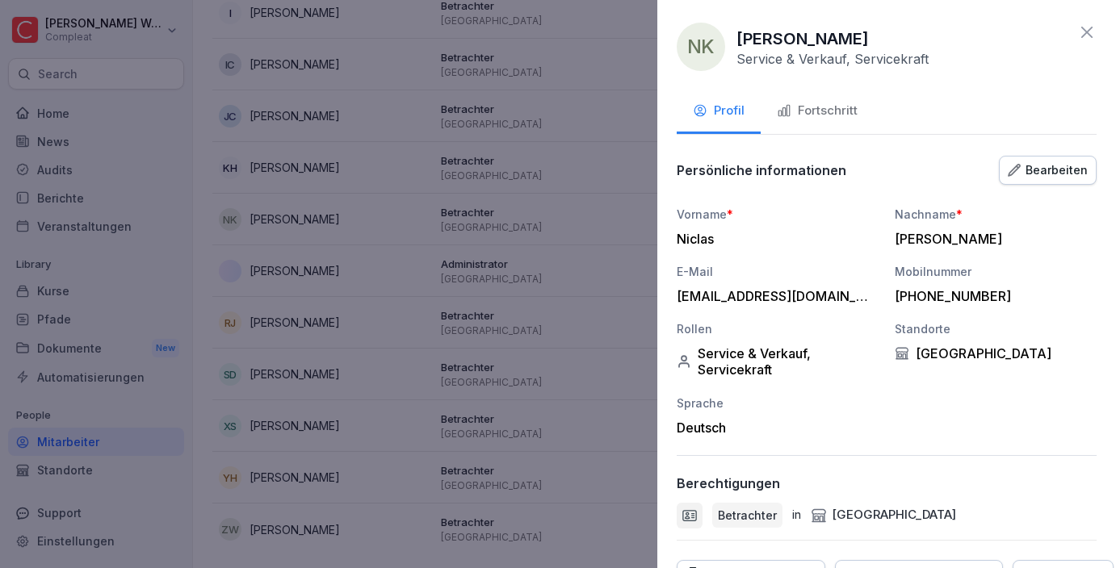
click at [850, 109] on div "Fortschritt" at bounding box center [817, 111] width 81 height 19
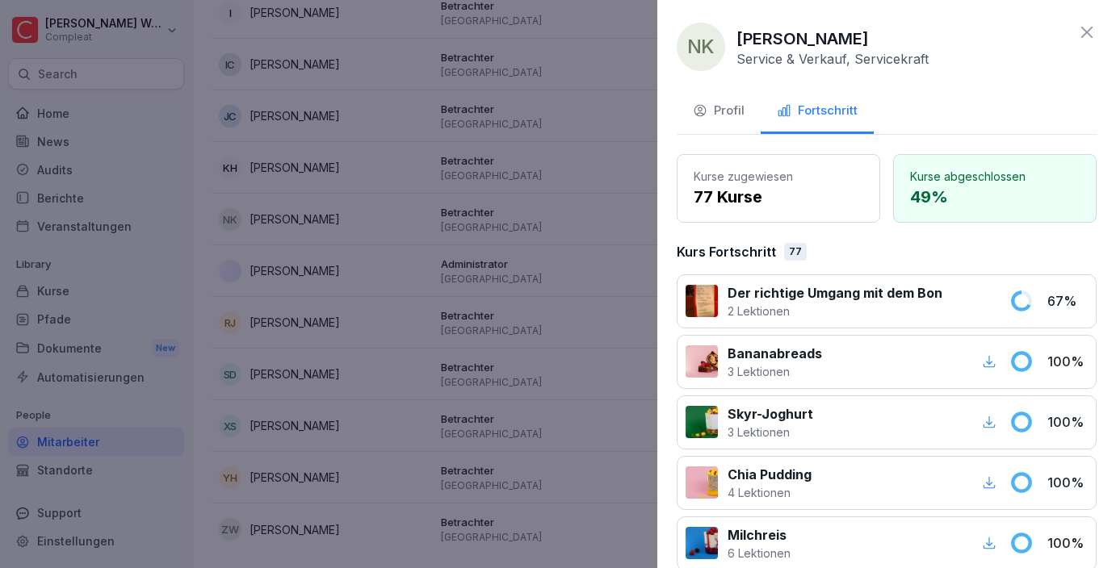
click at [718, 107] on div "Profil" at bounding box center [719, 111] width 52 height 19
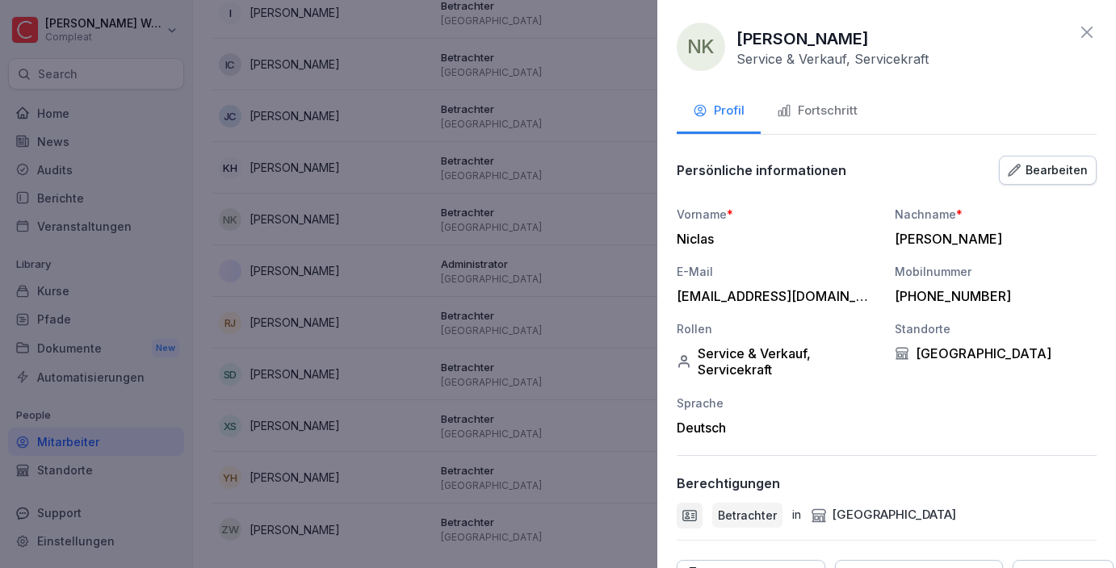
click at [532, 165] on div at bounding box center [558, 284] width 1116 height 568
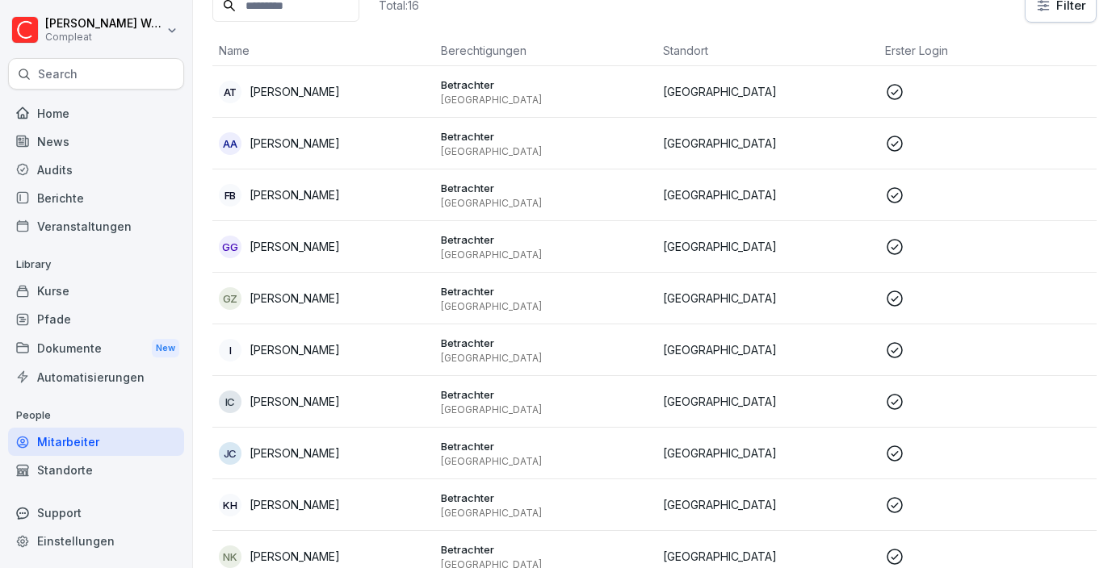
scroll to position [100, 0]
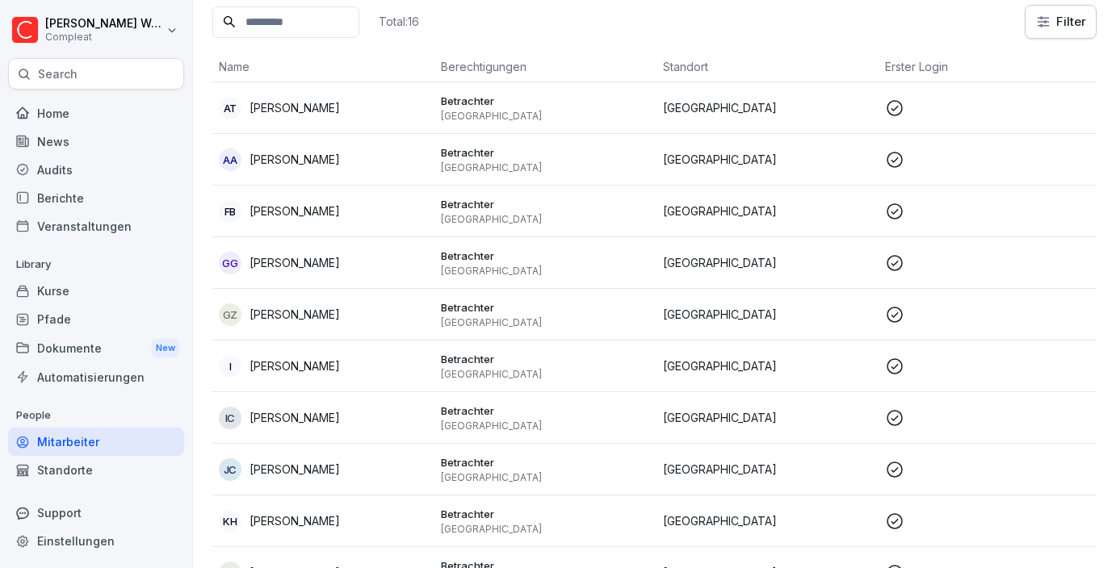
click at [73, 106] on div "Home" at bounding box center [96, 113] width 176 height 28
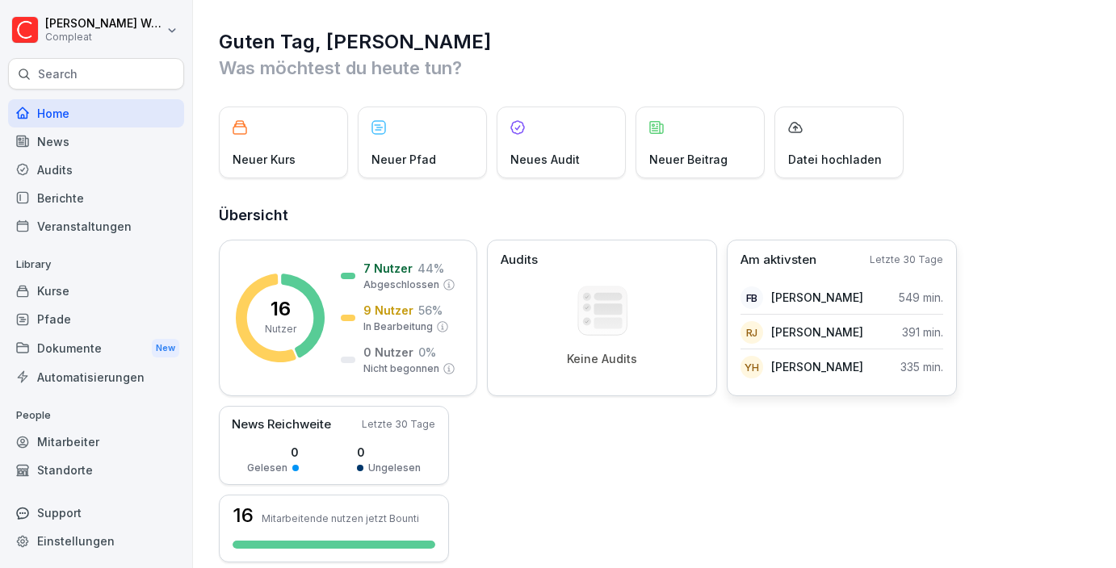
click at [823, 371] on p "[PERSON_NAME]" at bounding box center [817, 367] width 92 height 17
click at [796, 255] on p "Am aktivsten" at bounding box center [778, 260] width 76 height 19
click at [65, 443] on div "Mitarbeiter" at bounding box center [96, 442] width 176 height 28
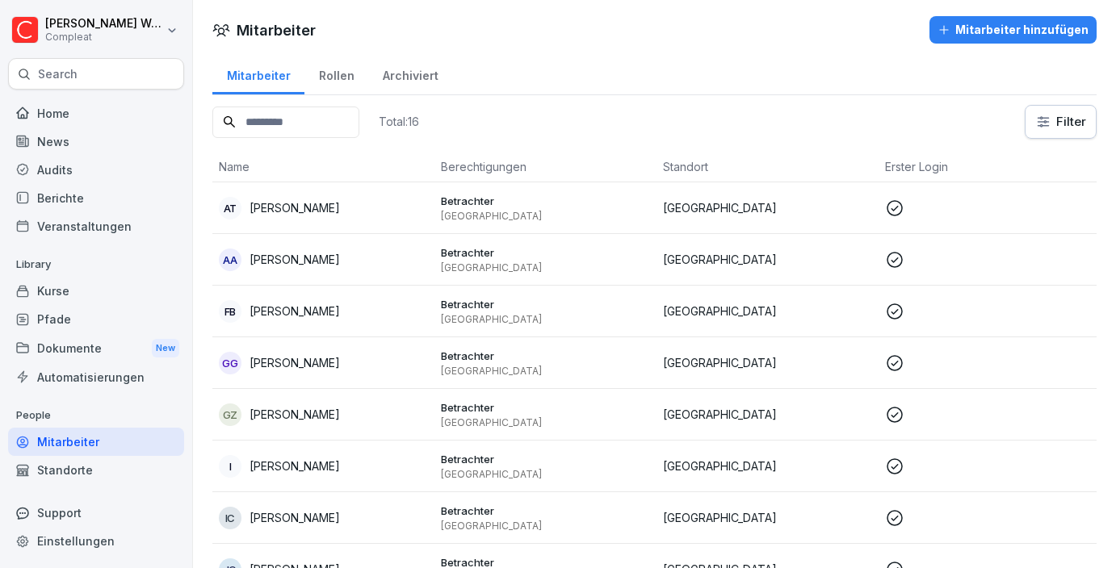
click at [300, 313] on p "[PERSON_NAME]" at bounding box center [295, 311] width 90 height 17
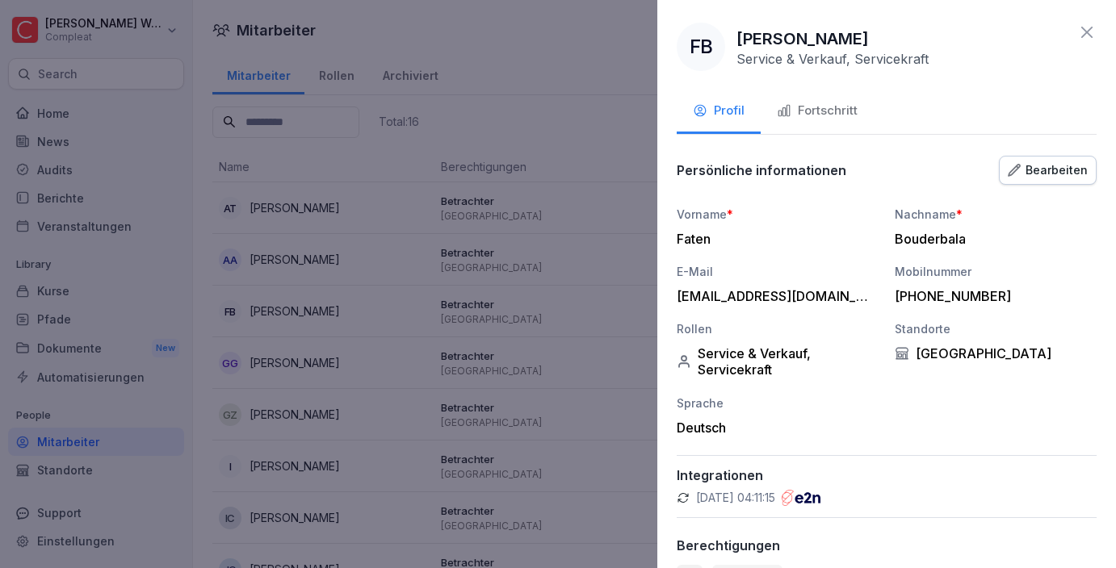
click at [841, 102] on div "Fortschritt" at bounding box center [817, 111] width 81 height 19
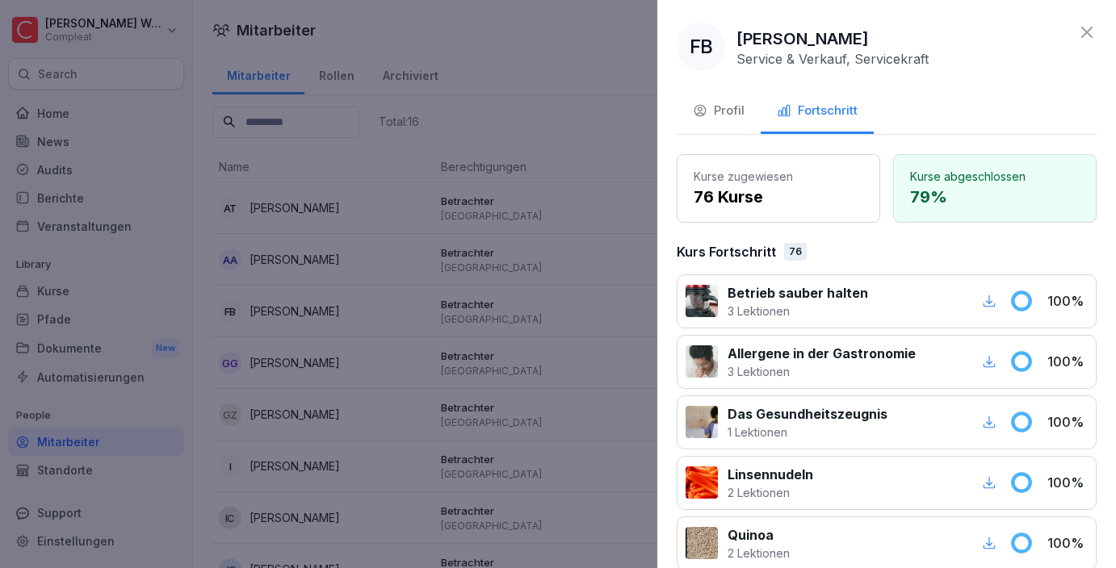
click at [729, 103] on div "Profil" at bounding box center [719, 111] width 52 height 19
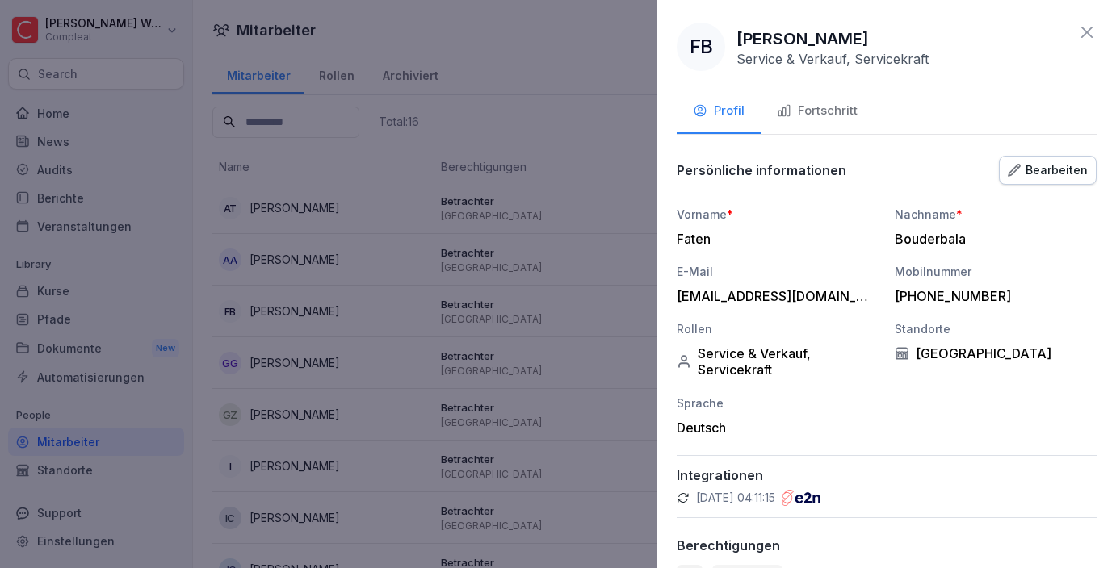
click at [497, 231] on div at bounding box center [558, 284] width 1116 height 568
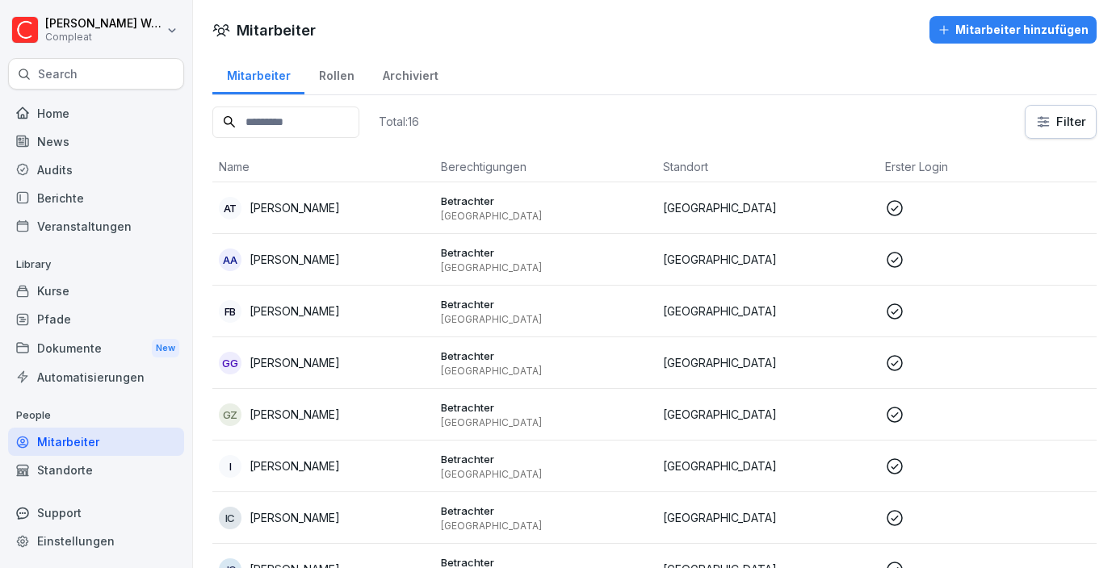
click at [333, 73] on div "Rollen" at bounding box center [336, 73] width 64 height 41
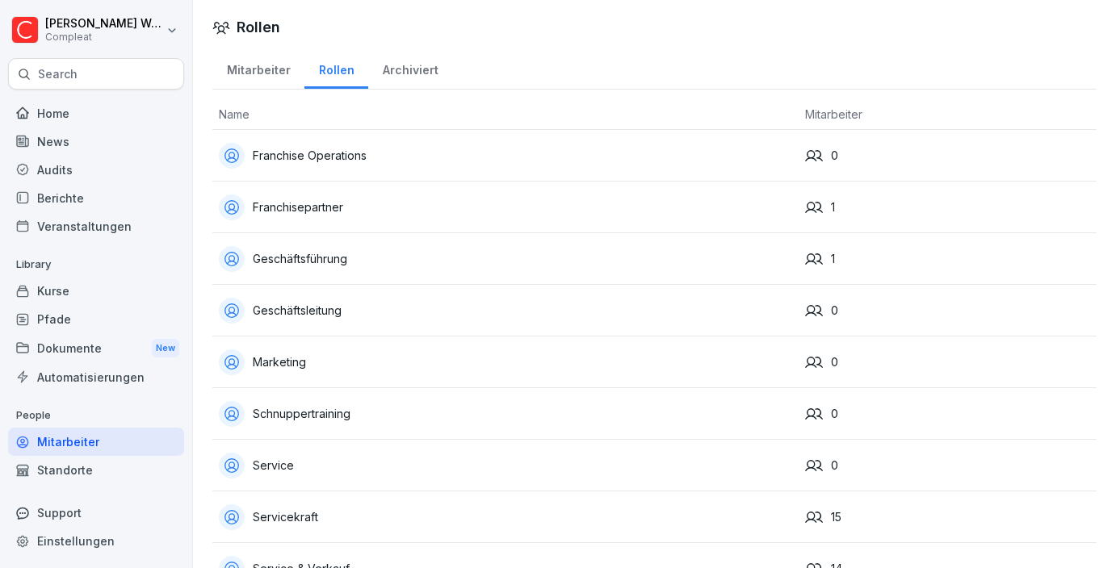
click at [260, 80] on div "Mitarbeiter" at bounding box center [258, 68] width 92 height 41
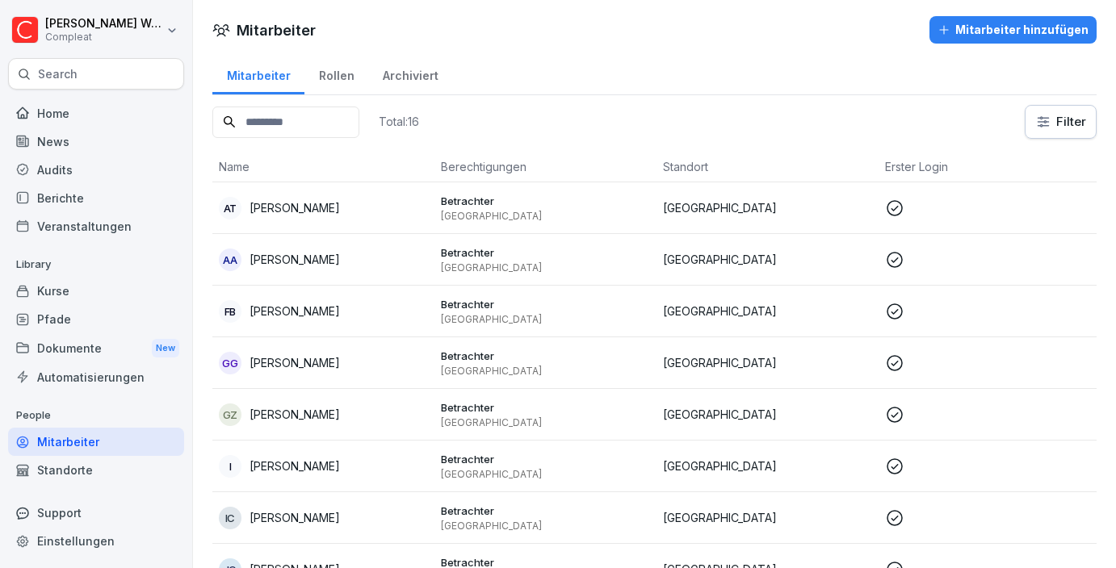
click at [65, 296] on div "Kurse" at bounding box center [96, 291] width 176 height 28
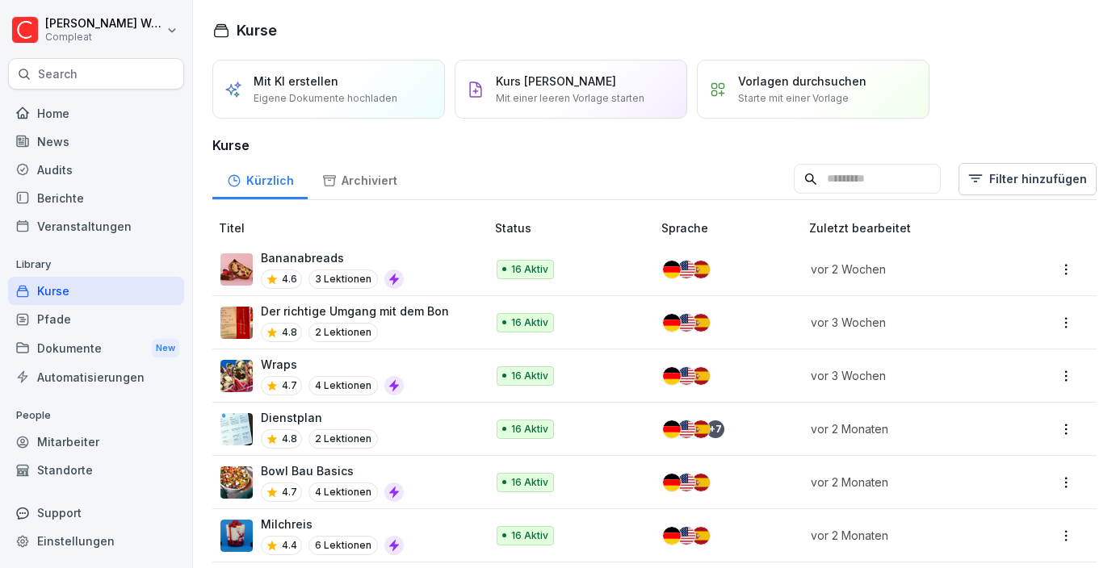
click at [63, 431] on div "Mitarbeiter" at bounding box center [96, 442] width 176 height 28
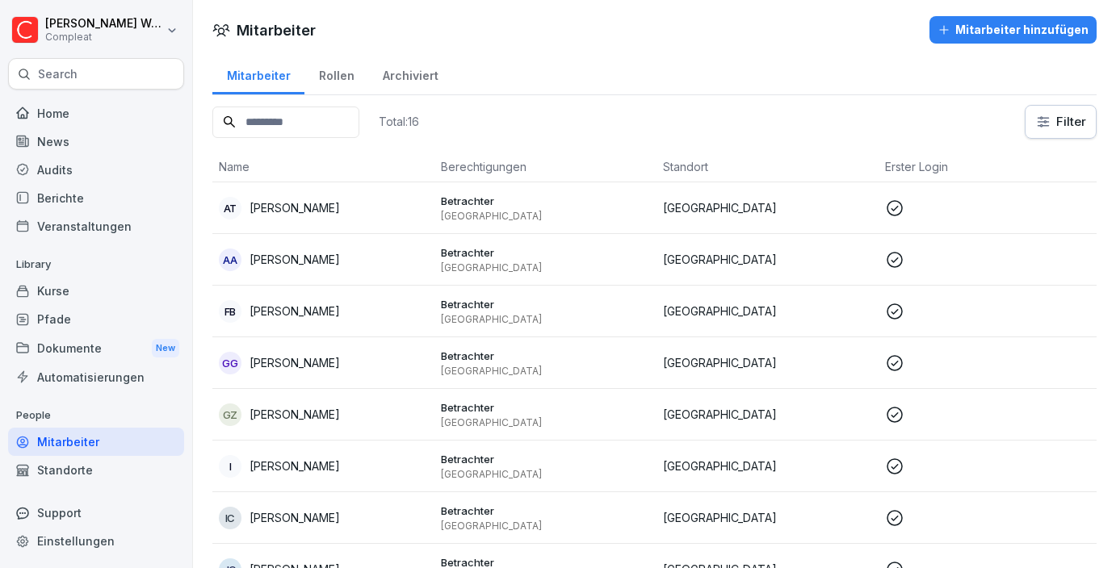
click at [970, 36] on div "Mitarbeiter hinzufügen" at bounding box center [1013, 30] width 151 height 18
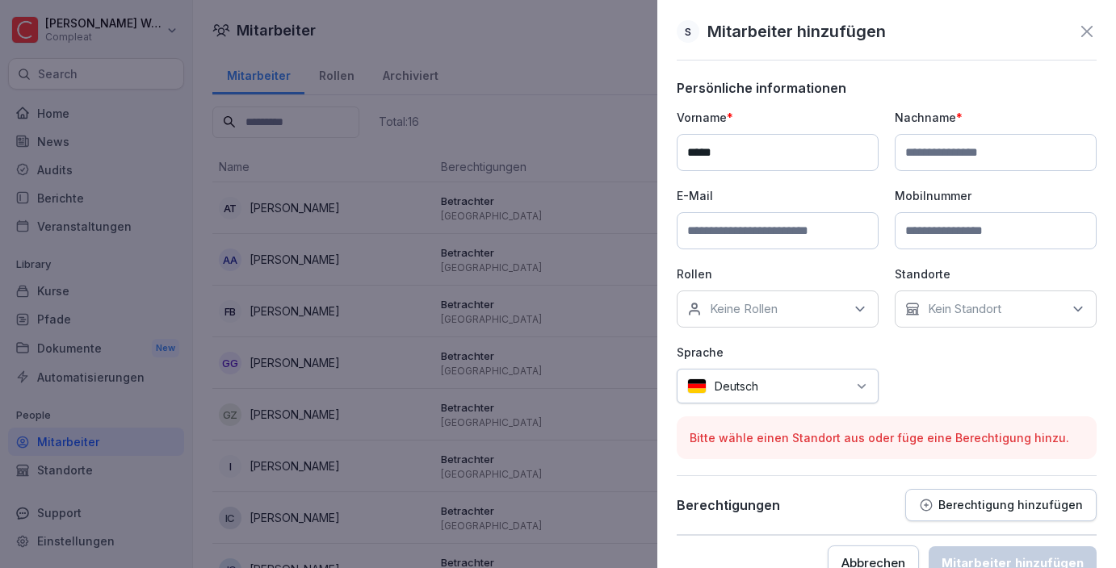
type input "*****"
type input "****"
click at [689, 225] on input at bounding box center [778, 230] width 202 height 37
paste input "**********"
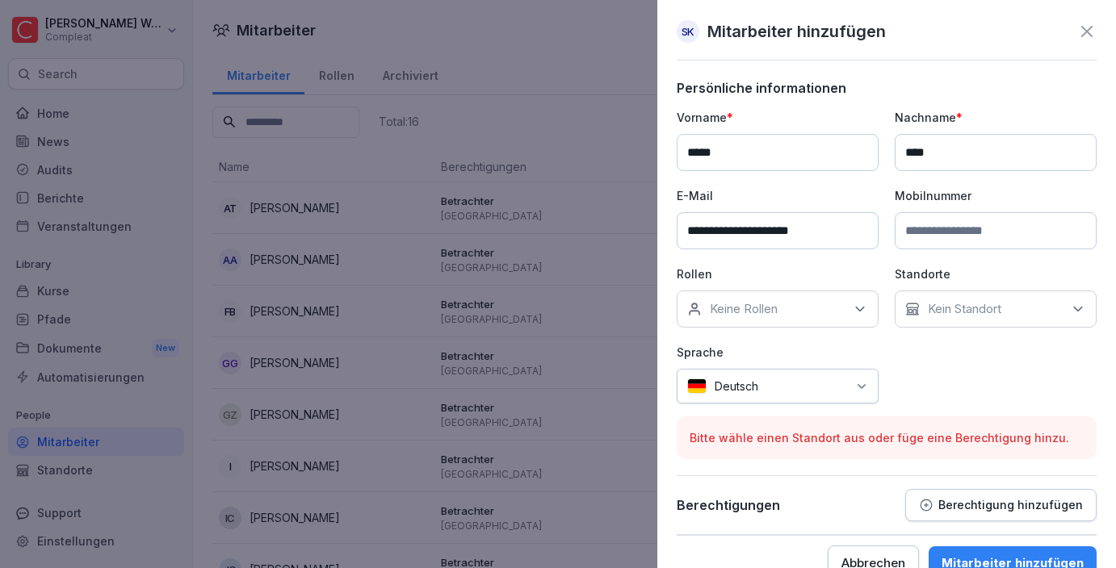
type input "**********"
click at [929, 223] on input at bounding box center [996, 230] width 202 height 37
click at [917, 235] on input at bounding box center [996, 230] width 202 height 37
paste input "**********"
type input "**********"
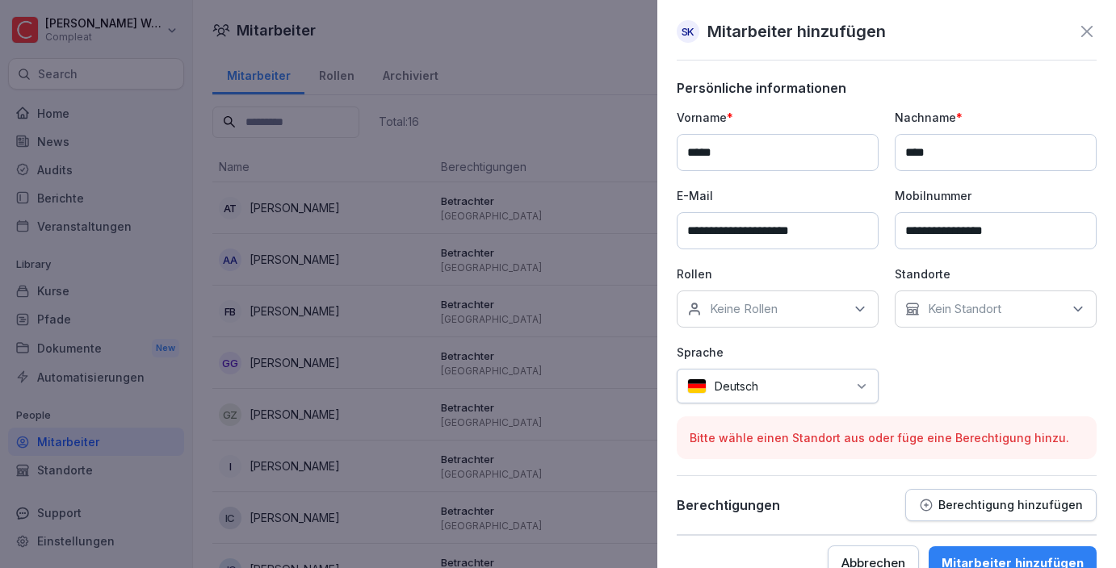
click at [832, 317] on div "Keine Rollen" at bounding box center [778, 309] width 202 height 37
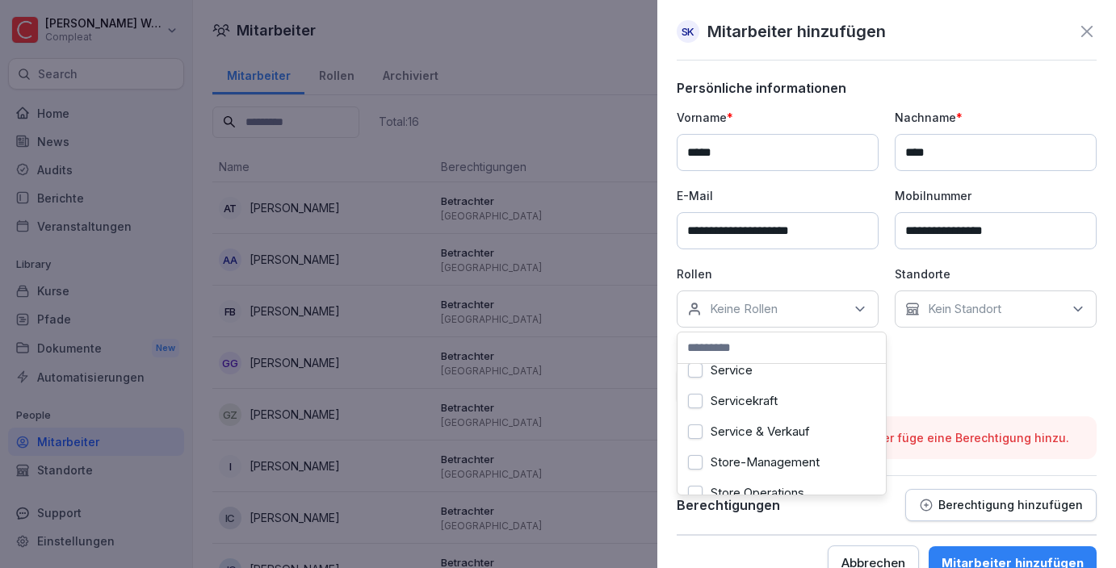
scroll to position [215, 0]
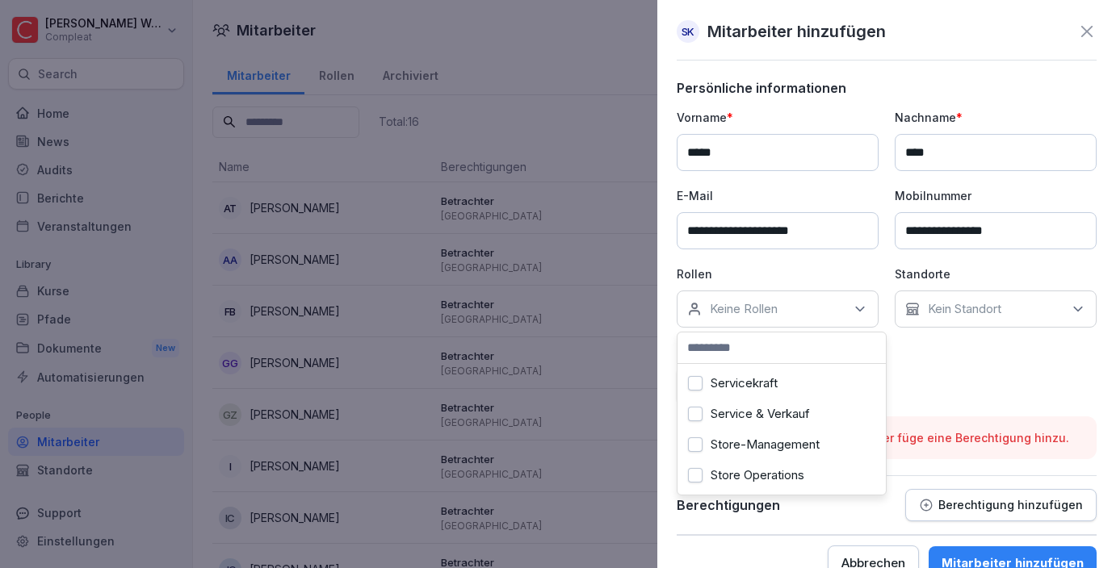
click at [697, 418] on button "Service & Verkauf" at bounding box center [695, 414] width 15 height 15
click at [696, 389] on button "Servicekraft" at bounding box center [695, 383] width 15 height 15
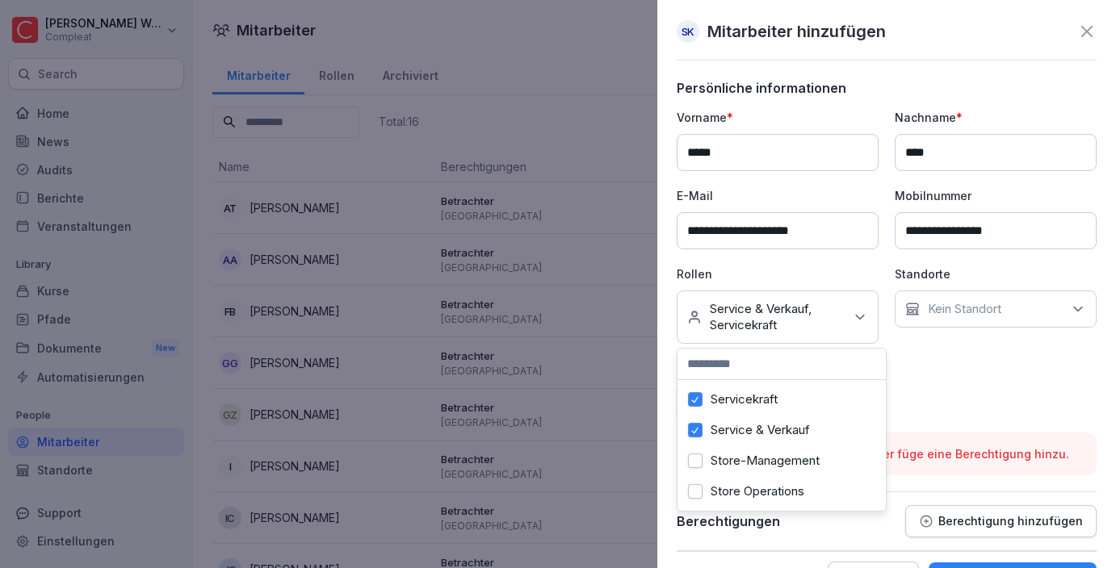
click at [967, 304] on p "Kein Standort" at bounding box center [964, 309] width 73 height 16
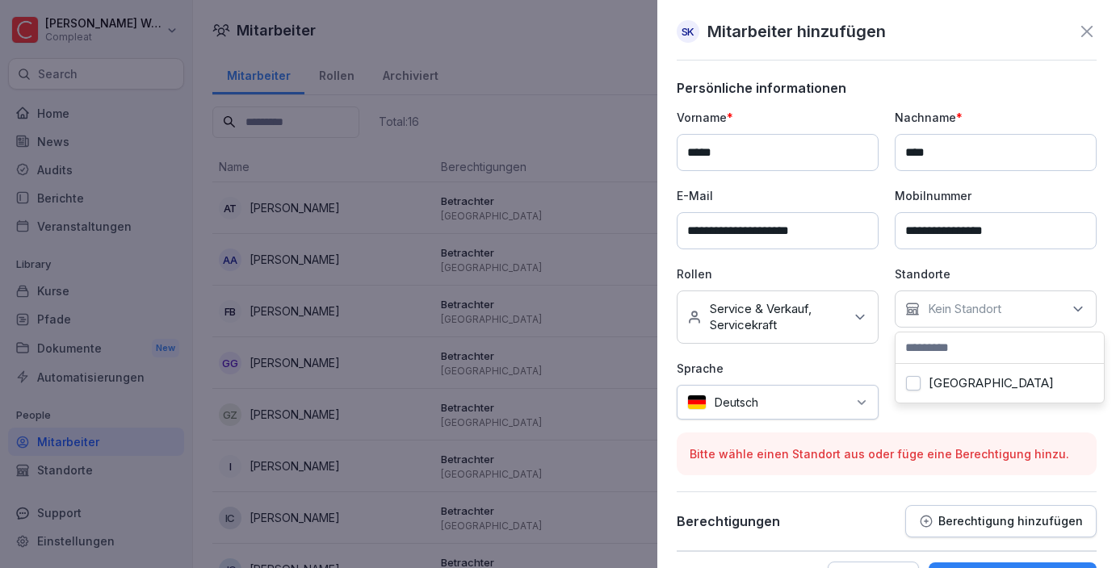
click at [929, 388] on label "[GEOGRAPHIC_DATA]" at bounding box center [991, 383] width 125 height 15
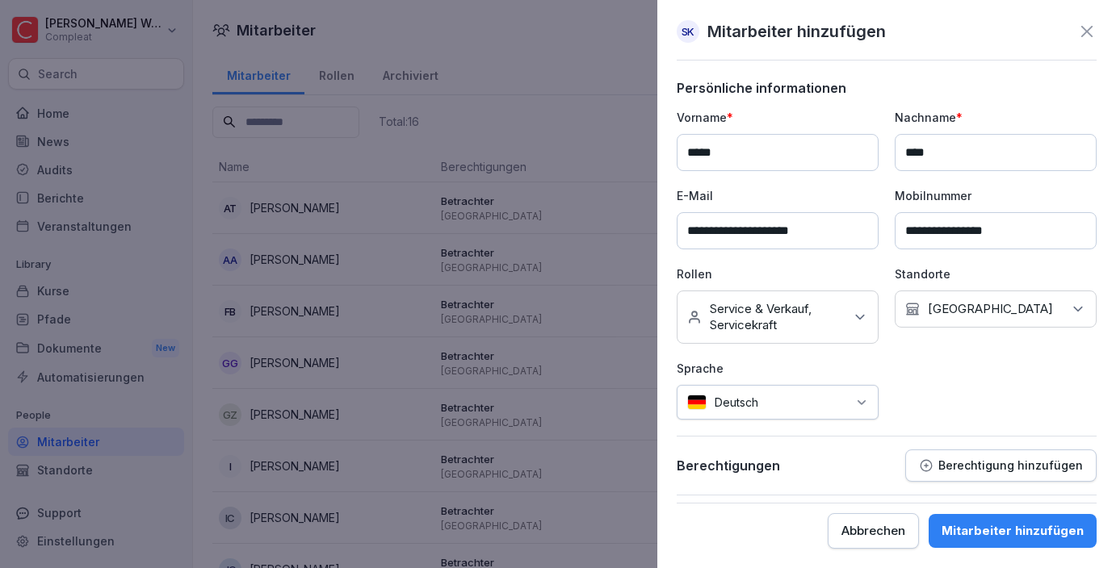
click at [926, 455] on button "Berechtigung hinzufügen" at bounding box center [1000, 466] width 191 height 32
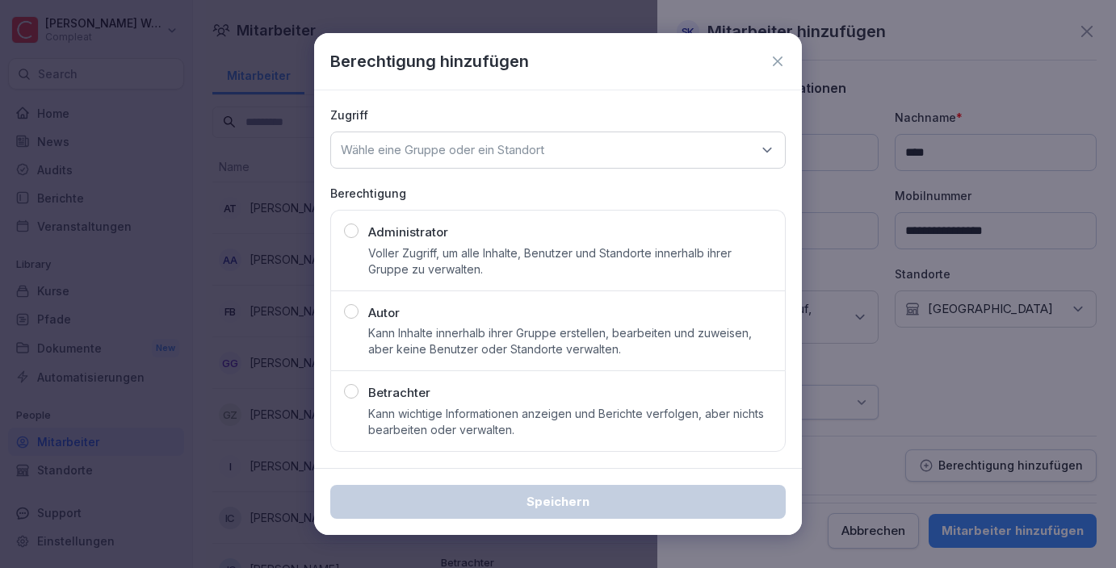
click at [355, 388] on div "button" at bounding box center [351, 391] width 15 height 15
click at [564, 169] on div "Zugriff Wähle eine Gruppe oder ein Standort Berechtigung Administrator Voller Z…" at bounding box center [558, 279] width 488 height 378
click at [569, 152] on div "Wähle eine Gruppe oder ein Standort" at bounding box center [557, 150] width 455 height 37
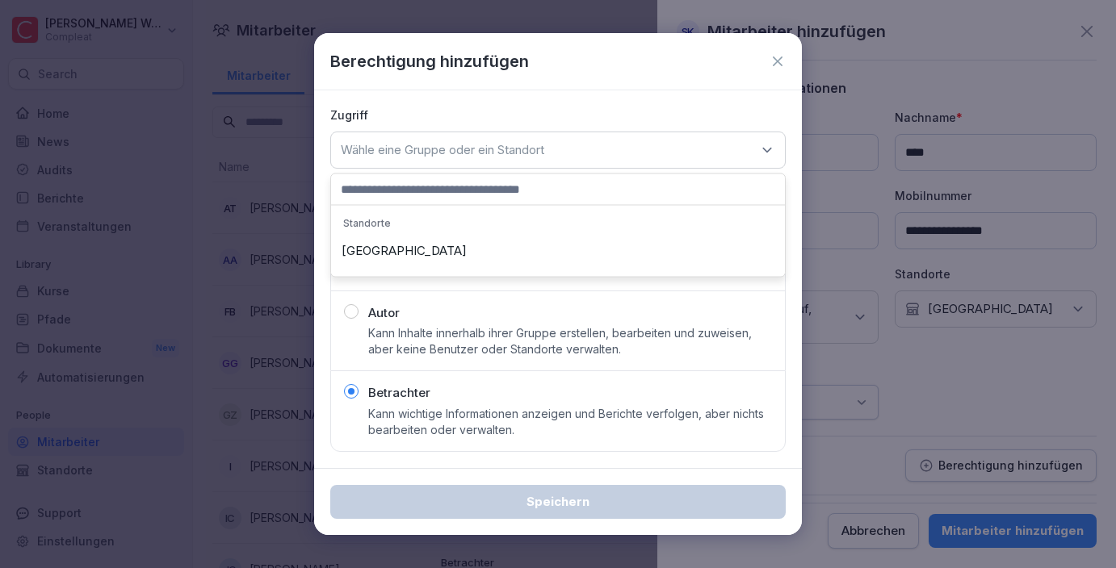
click at [445, 261] on div "[GEOGRAPHIC_DATA]" at bounding box center [558, 251] width 446 height 31
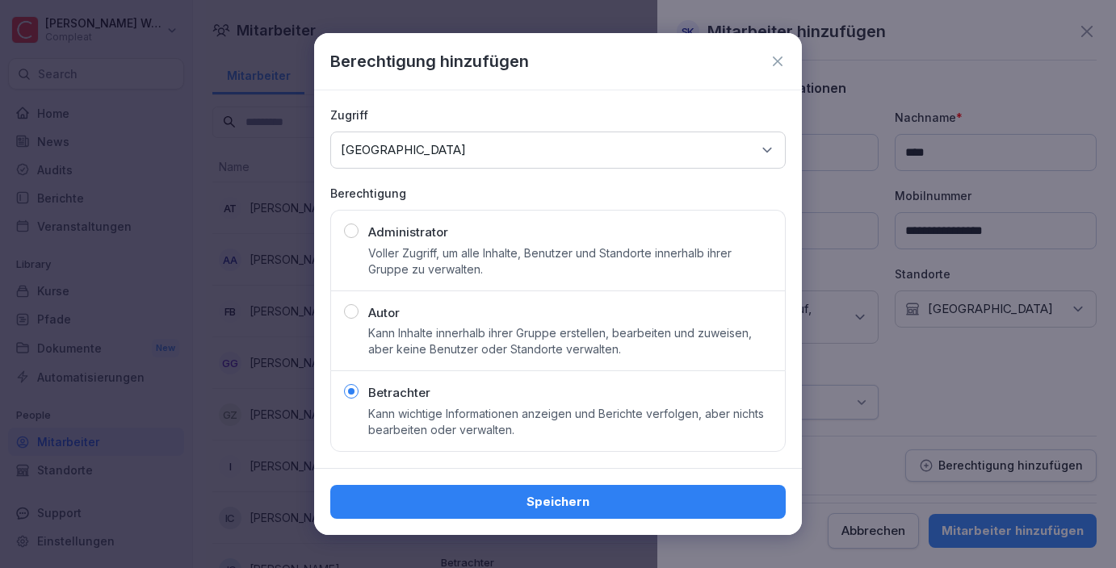
click at [586, 505] on div "Speichern" at bounding box center [558, 502] width 430 height 18
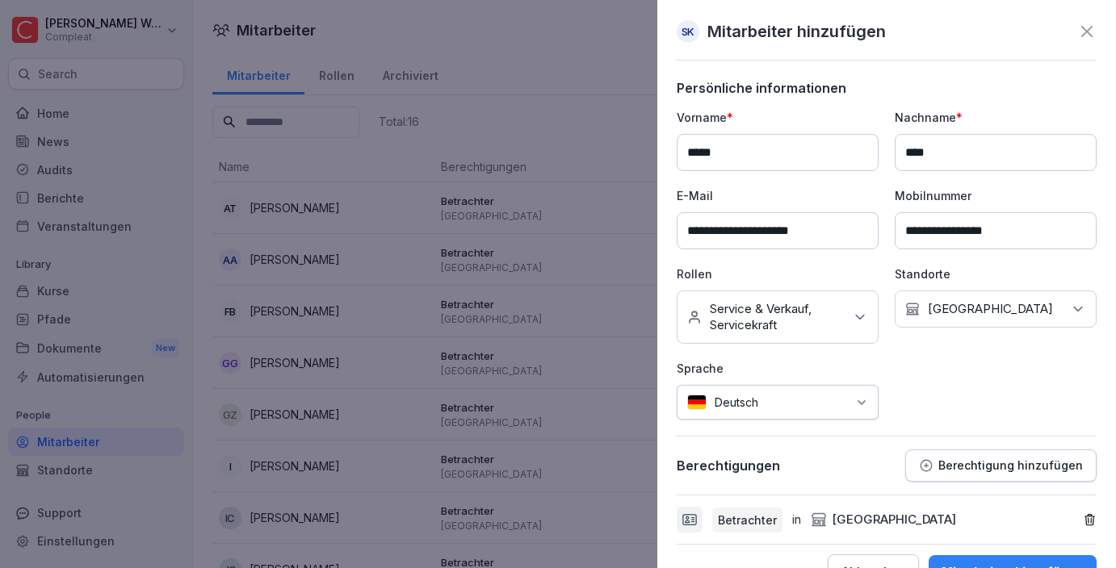
scroll to position [41, 0]
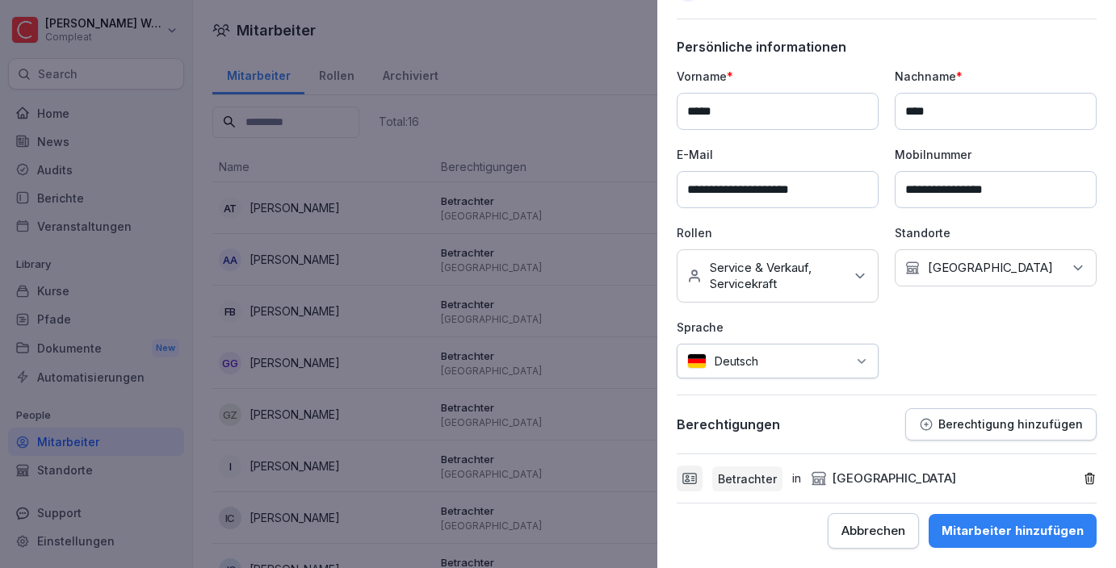
click at [997, 530] on div "Mitarbeiter hinzufügen" at bounding box center [1013, 531] width 142 height 18
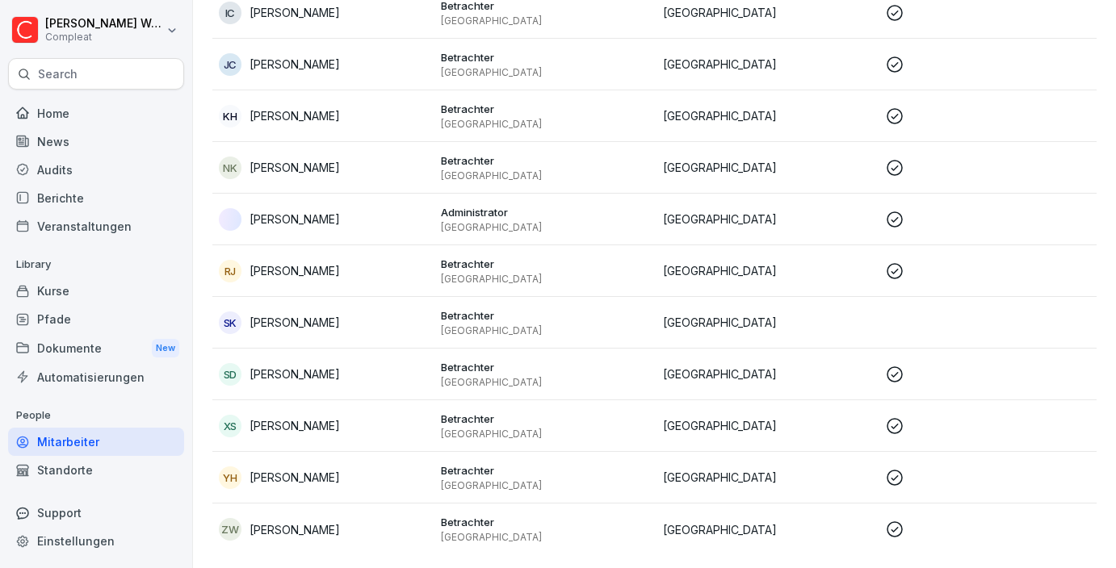
scroll to position [484, 0]
